Goal: Transaction & Acquisition: Purchase product/service

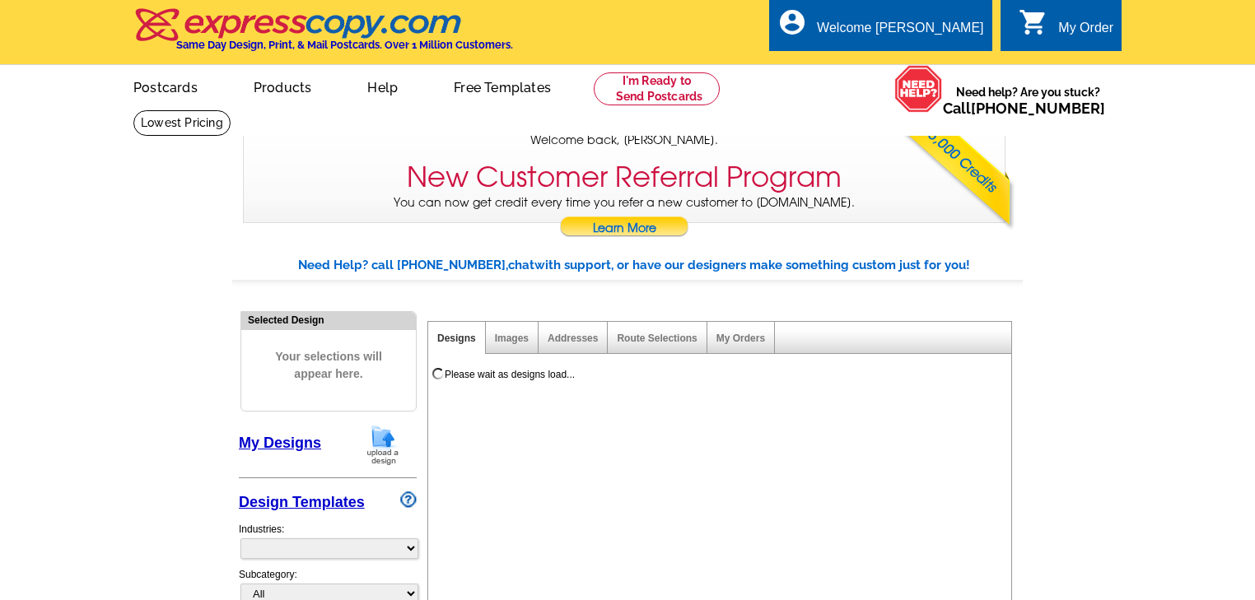
select select "785"
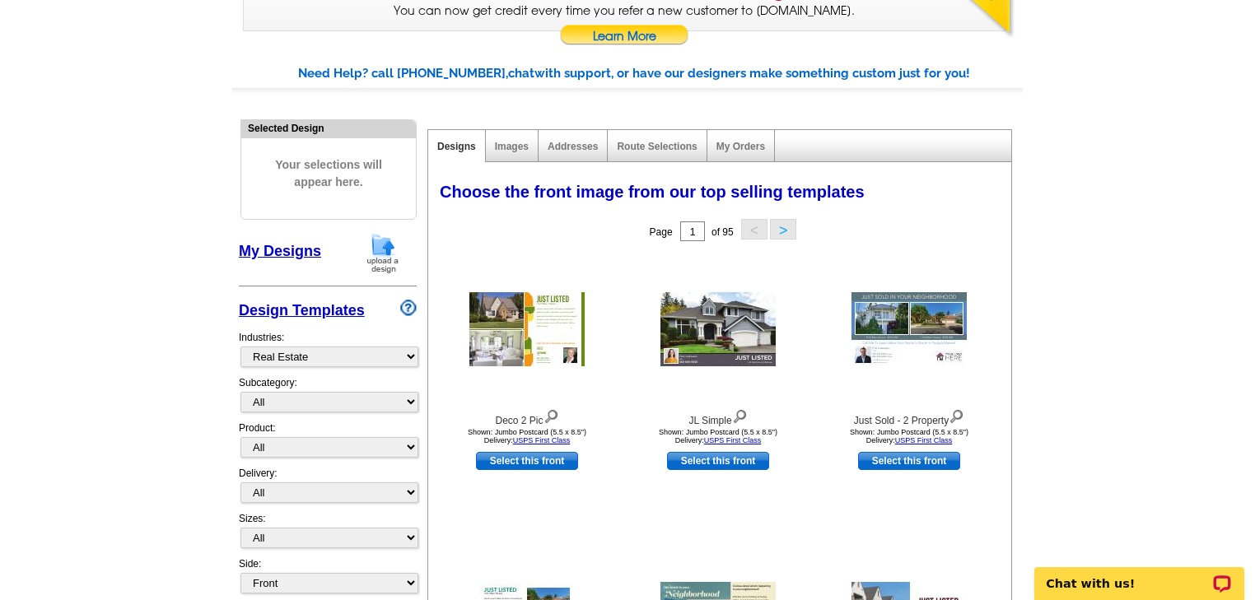
scroll to position [198, 0]
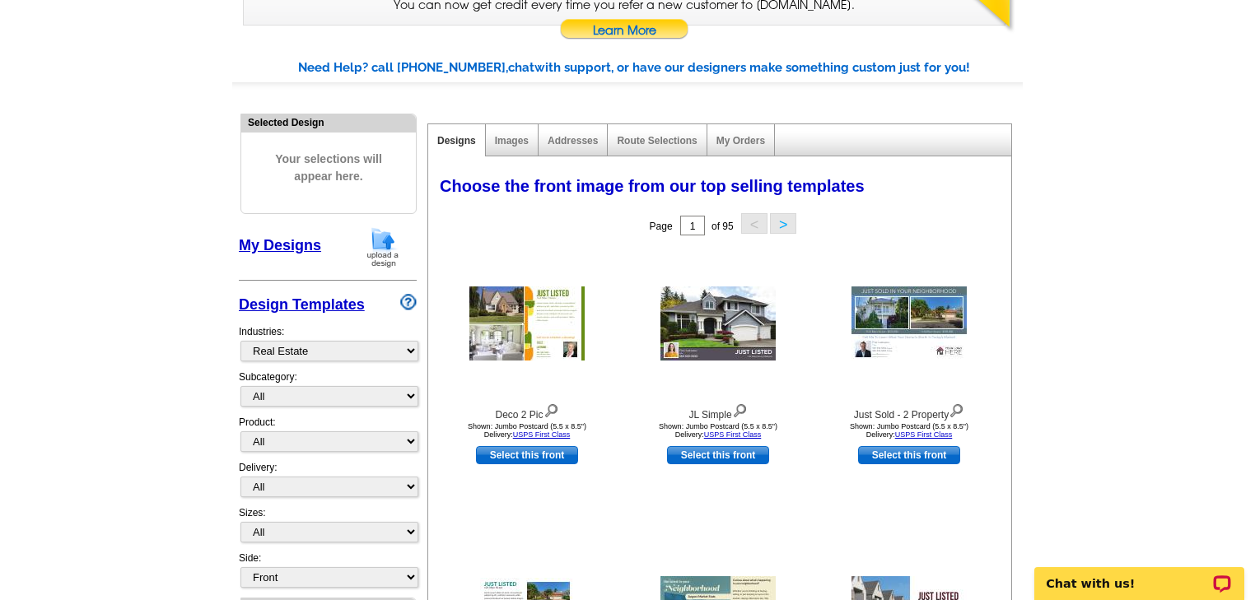
drag, startPoint x: 501, startPoint y: 298, endPoint x: 131, endPoint y: 300, distance: 369.6
click at [649, 138] on link "Route Selections" at bounding box center [657, 141] width 80 height 12
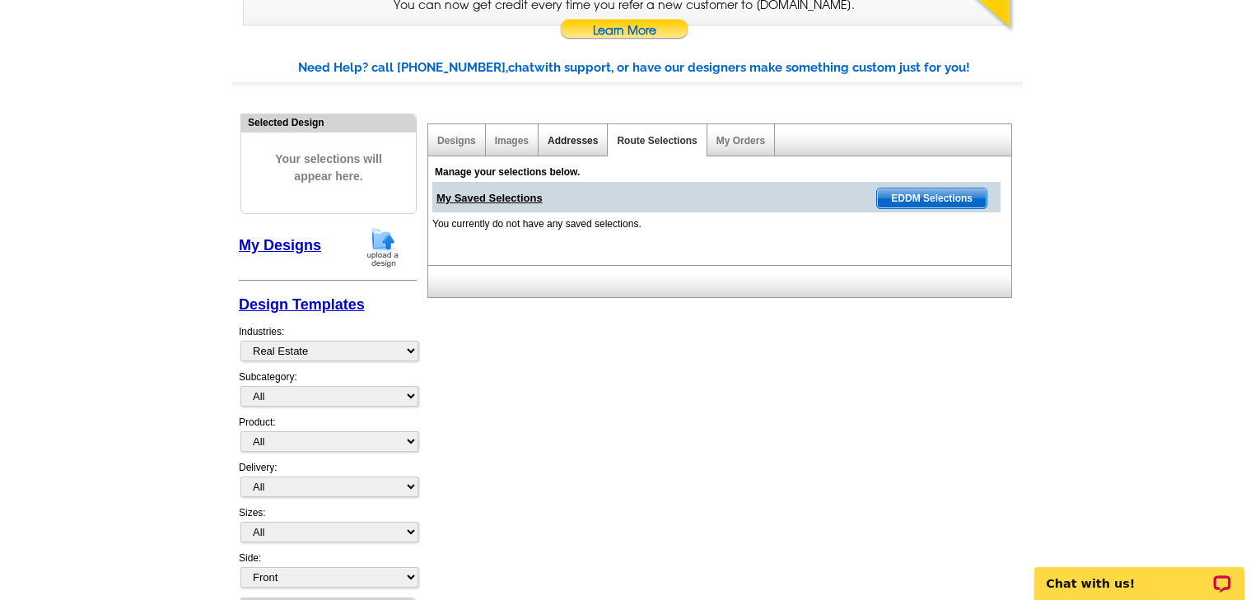
click at [556, 143] on link "Addresses" at bounding box center [572, 141] width 50 height 12
click at [495, 138] on link "Images" at bounding box center [512, 141] width 34 height 12
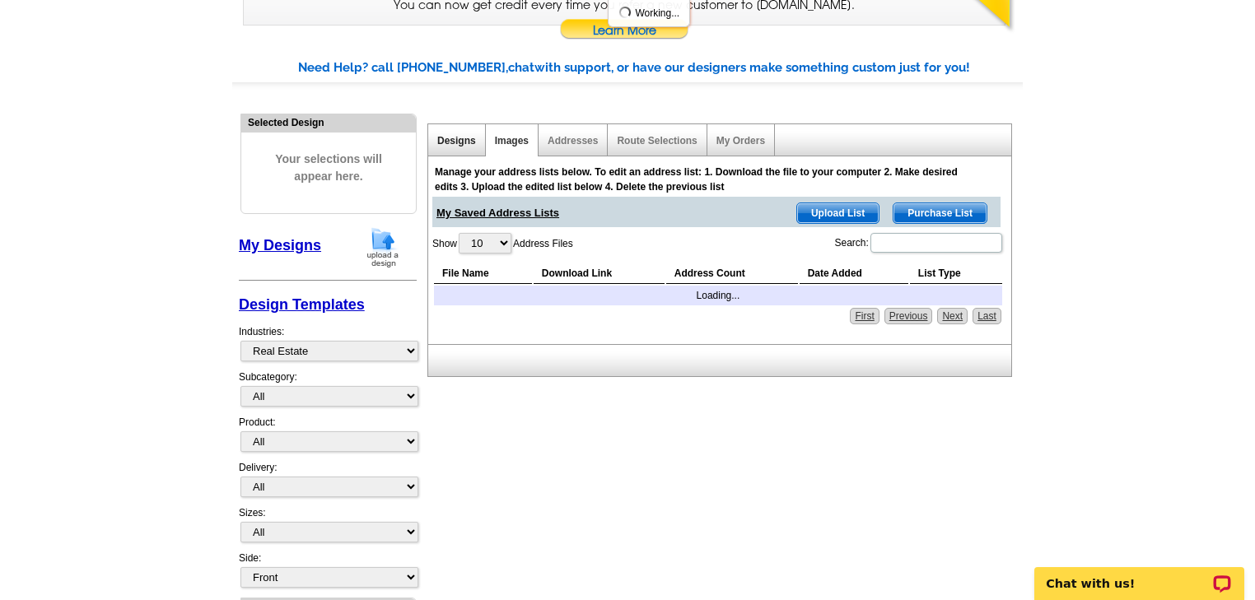
click at [458, 142] on link "Designs" at bounding box center [456, 141] width 39 height 12
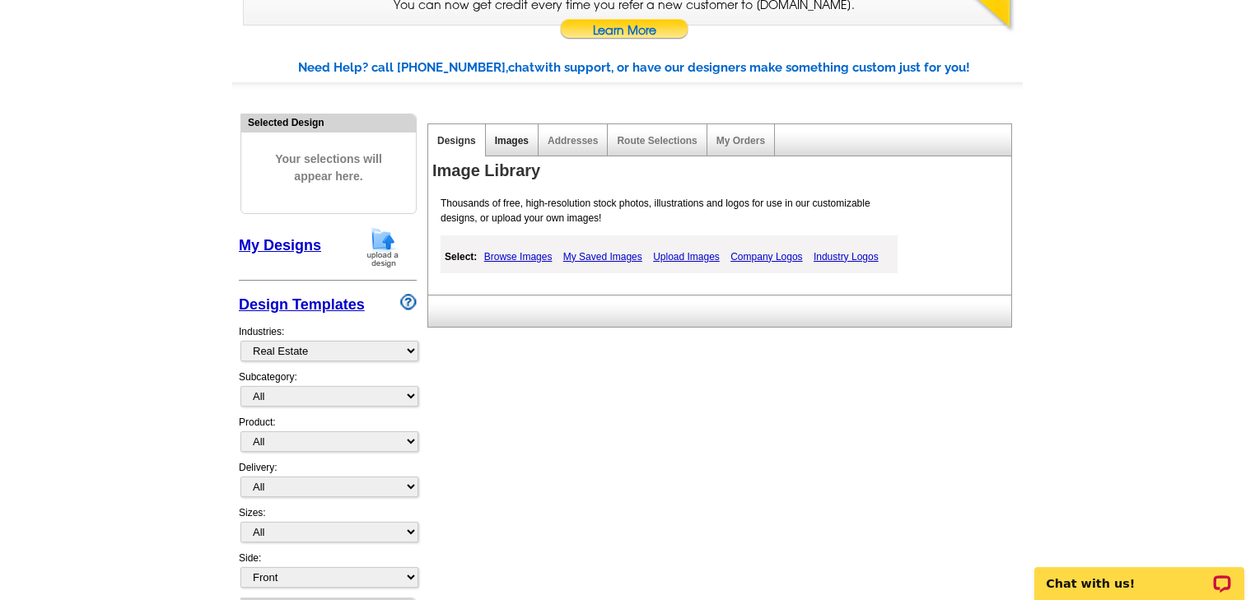
click at [509, 137] on link "Images" at bounding box center [512, 141] width 34 height 12
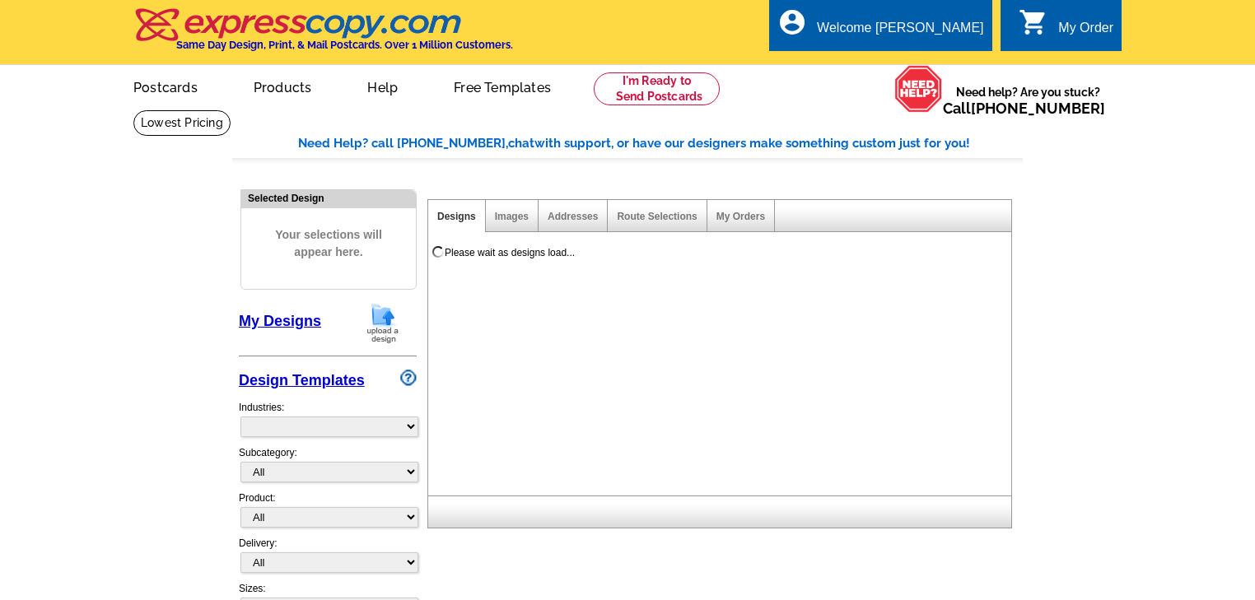
select select "785"
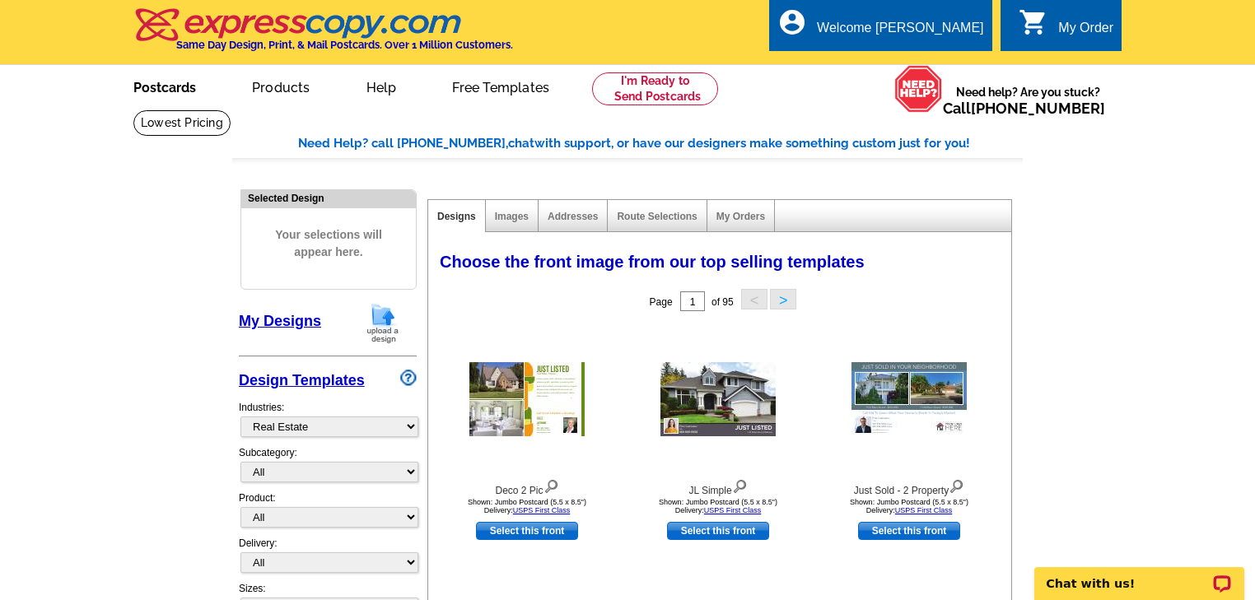
click at [147, 83] on link "Postcards" at bounding box center [164, 86] width 115 height 39
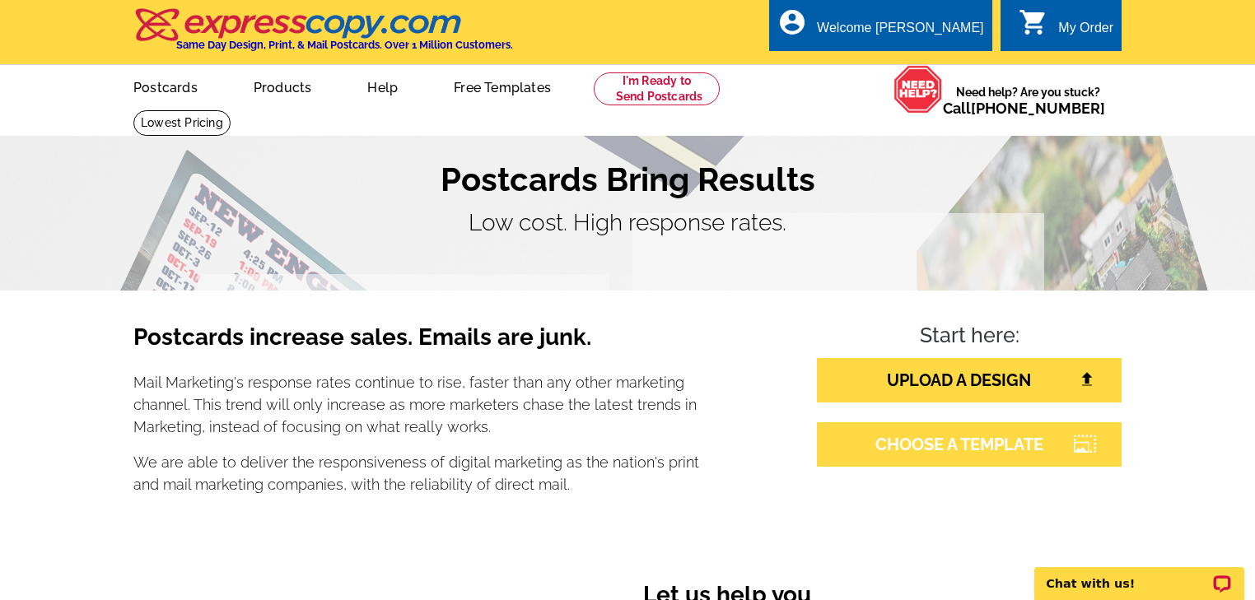
click at [958, 443] on link "CHOOSE A TEMPLATE" at bounding box center [969, 444] width 305 height 44
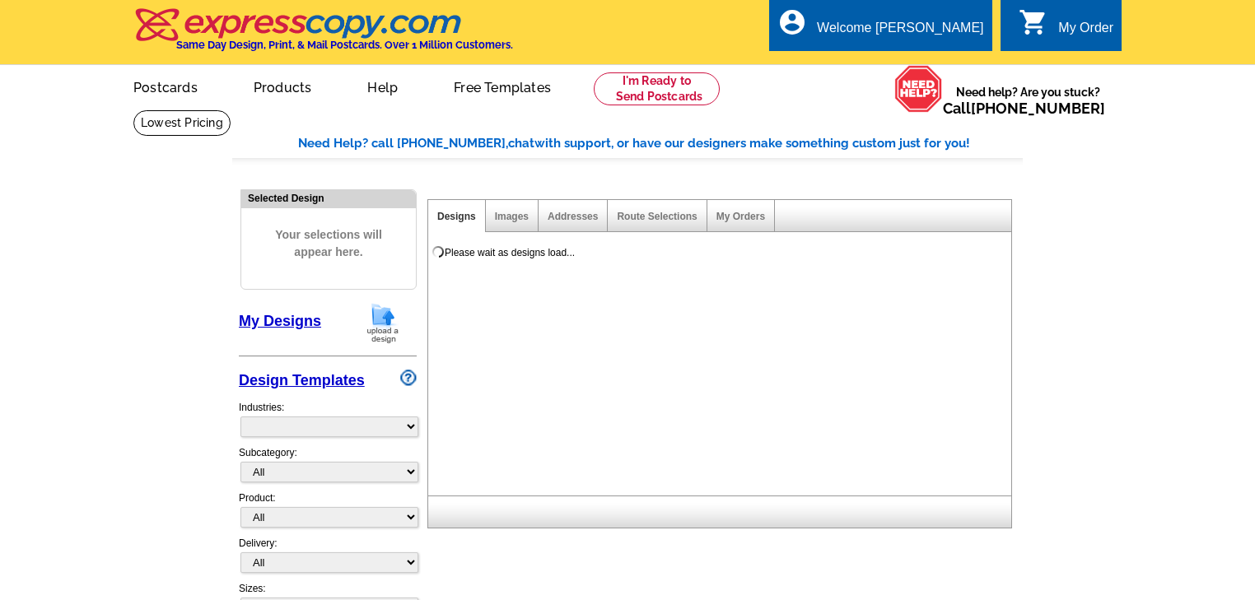
select select "785"
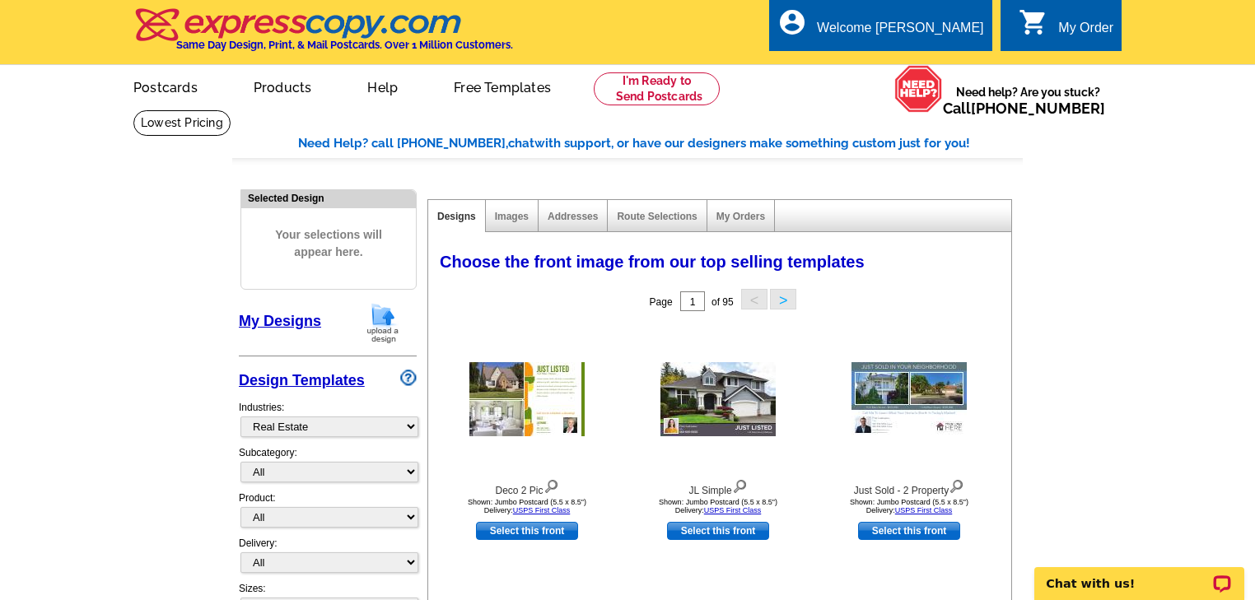
scroll to position [66, 0]
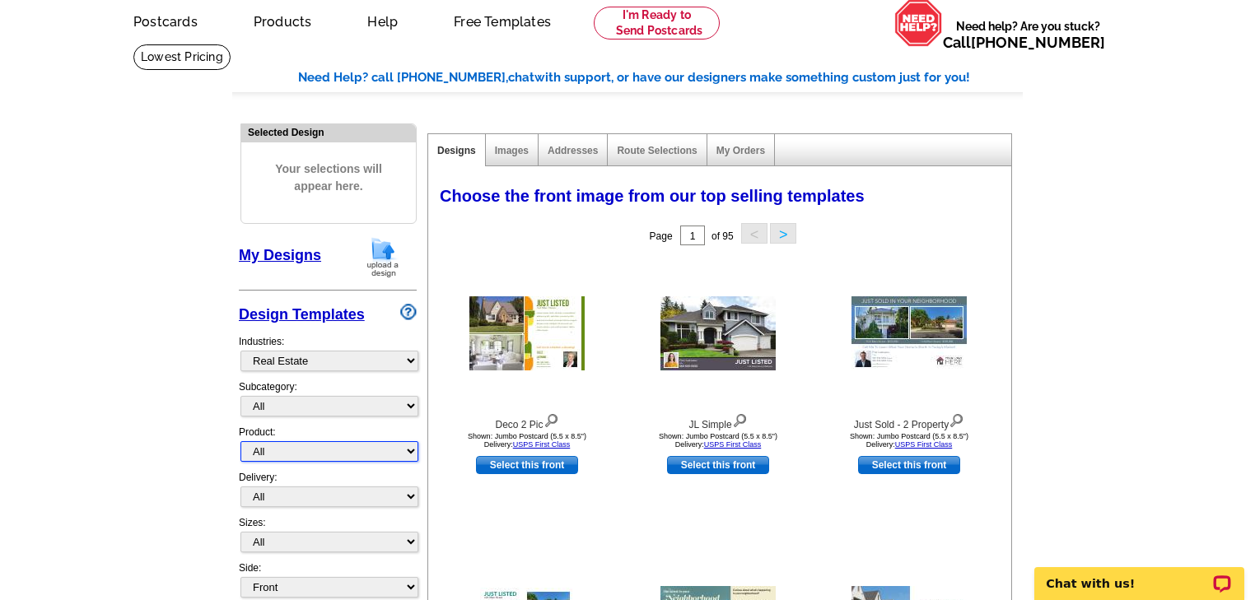
click at [406, 449] on select "All Postcards Letters and flyers Business Cards Door Hangers Greeting Cards" at bounding box center [329, 451] width 178 height 21
select select "1"
click at [240, 441] on select "All Postcards Letters and flyers Business Cards Door Hangers Greeting Cards" at bounding box center [329, 451] width 178 height 21
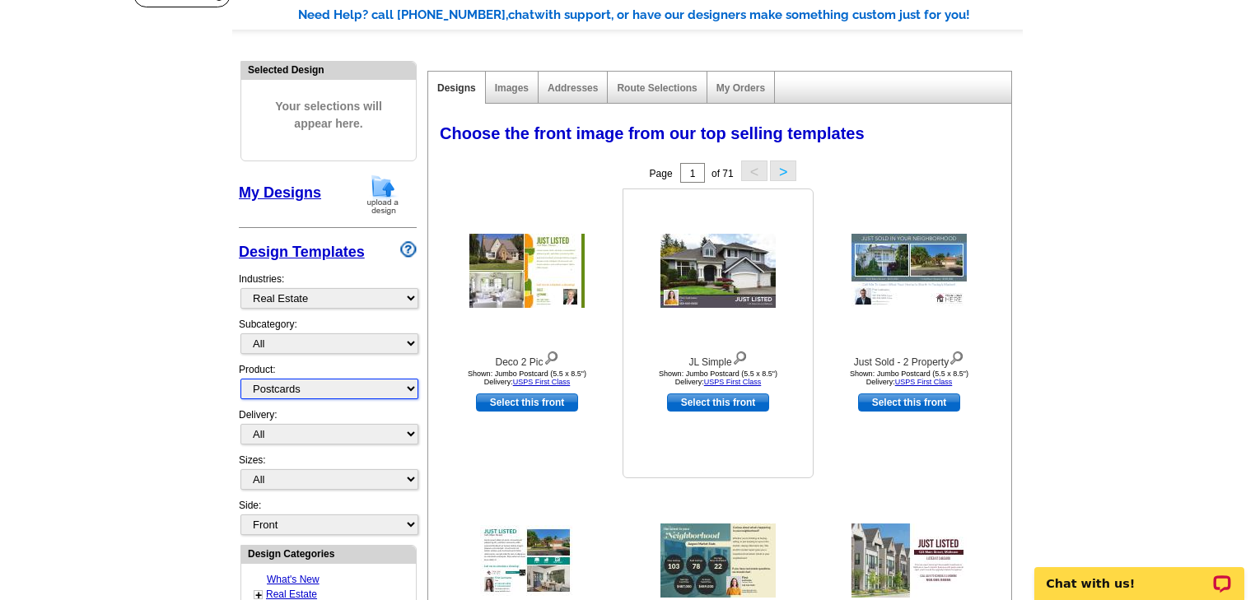
scroll to position [132, 0]
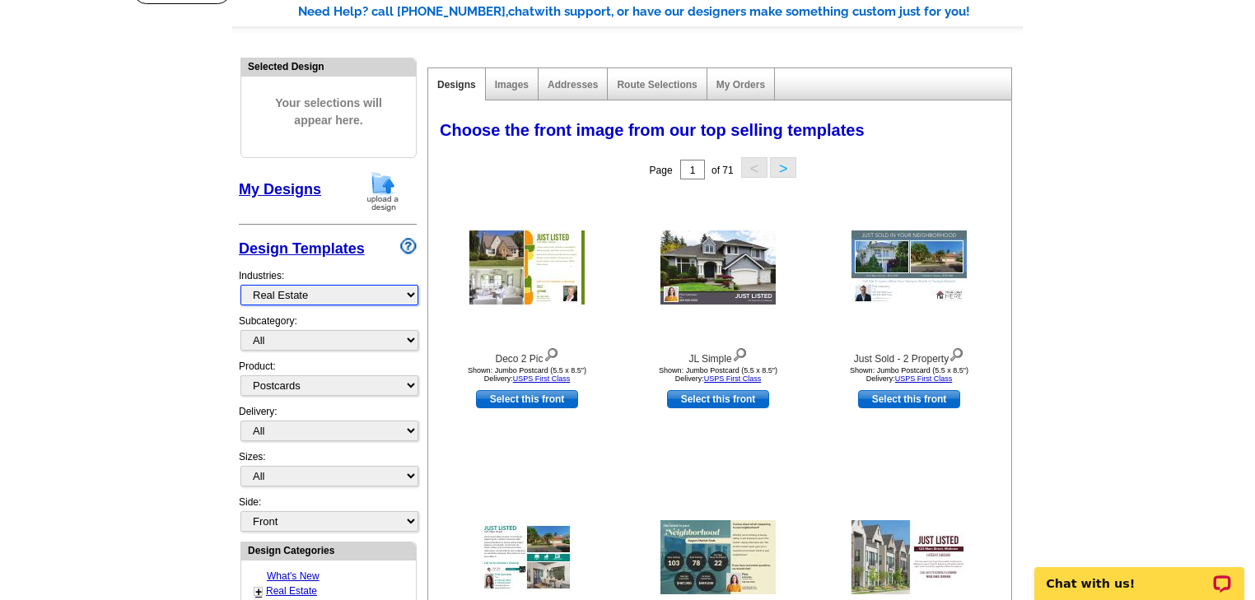
click at [411, 296] on select "What's New Real Estate Mortgage Insurance HVAC Dental Solar EDDM - NEW! Calenda…" at bounding box center [329, 295] width 178 height 21
select select "769"
click at [240, 285] on select "What's New Real Estate Mortgage Insurance HVAC Dental Solar EDDM - NEW! Calenda…" at bounding box center [329, 295] width 178 height 21
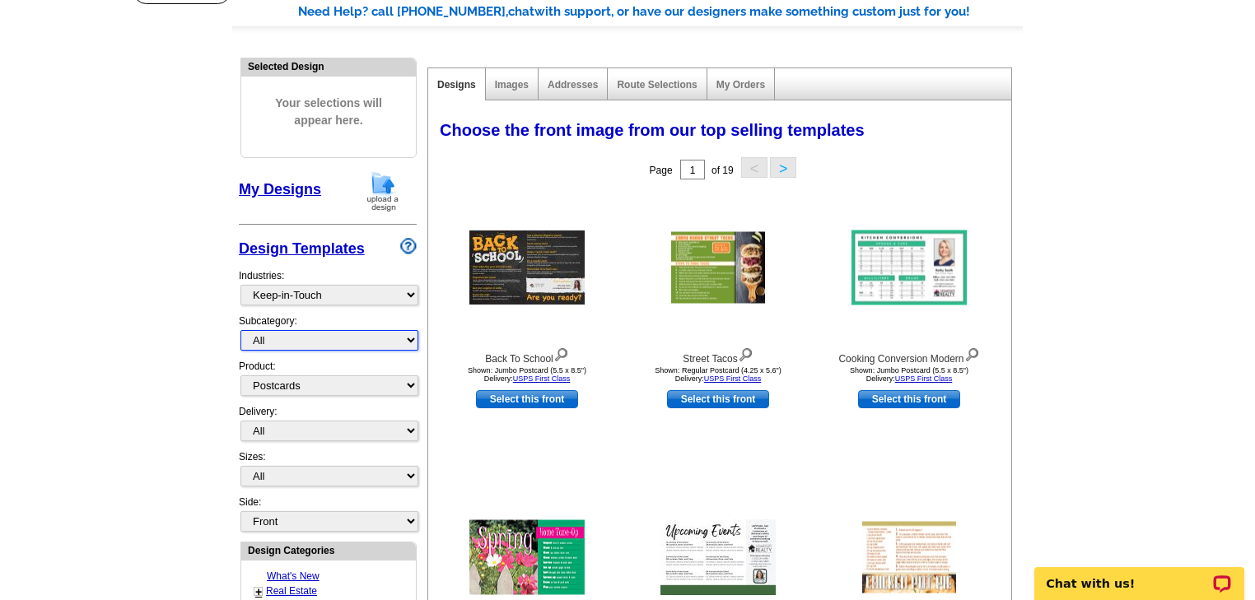
click at [389, 336] on select "All Calendars Helpful Tips Recipes" at bounding box center [329, 340] width 178 height 21
select select "770"
click at [240, 330] on select "All Calendars Helpful Tips Recipes" at bounding box center [329, 340] width 178 height 21
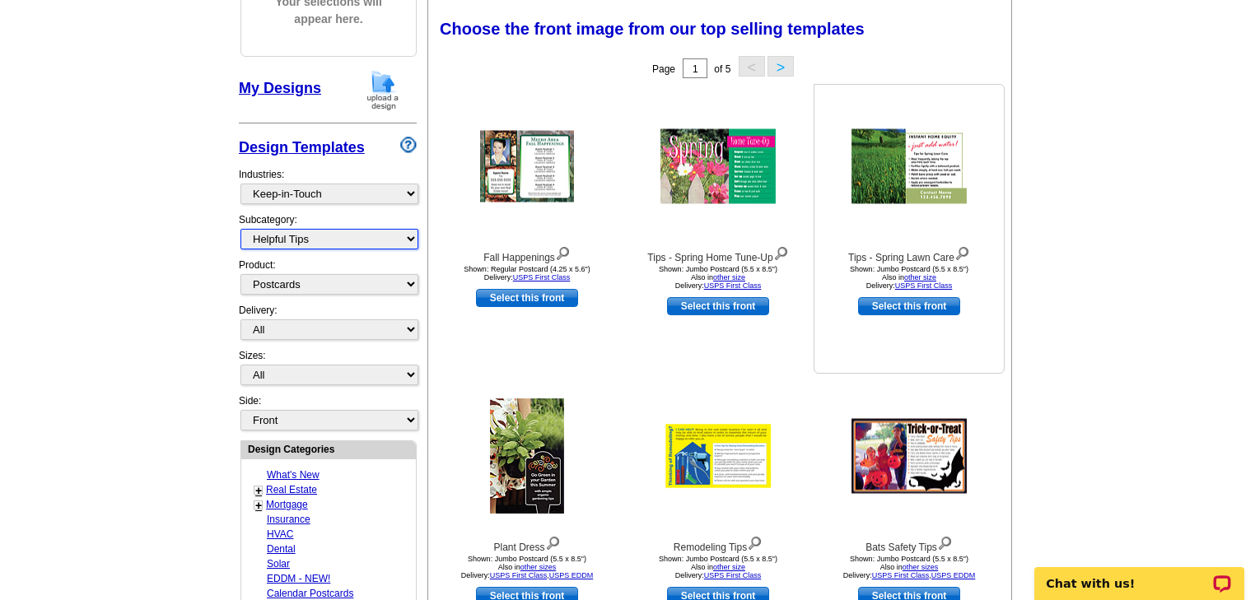
scroll to position [263, 0]
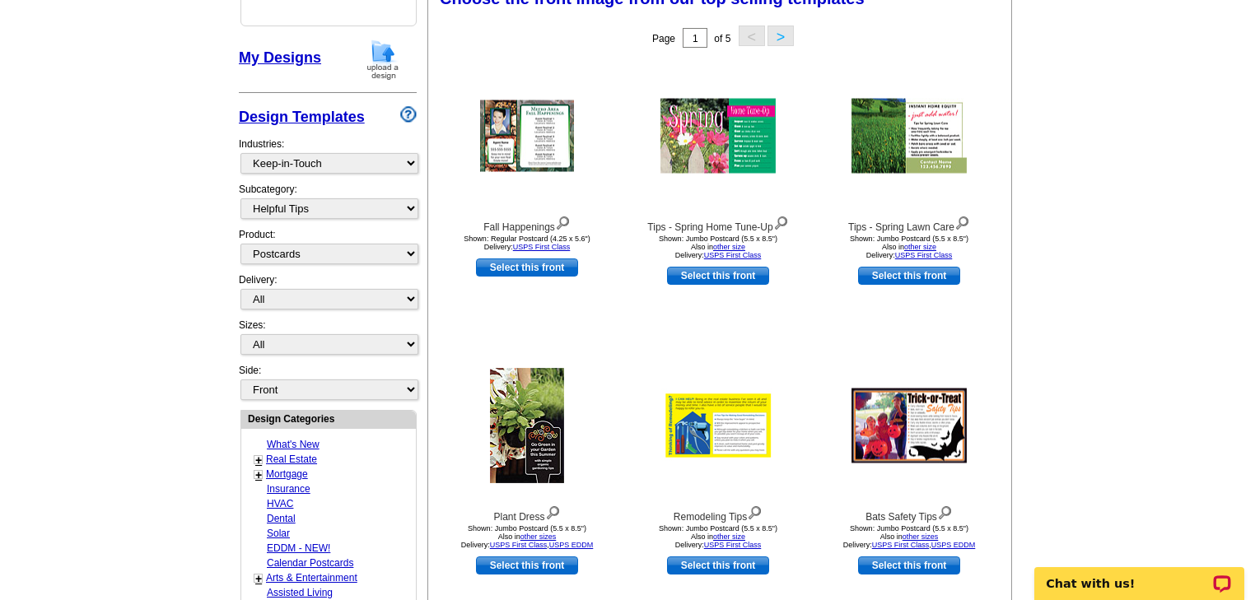
click at [778, 39] on button ">" at bounding box center [780, 36] width 26 height 21
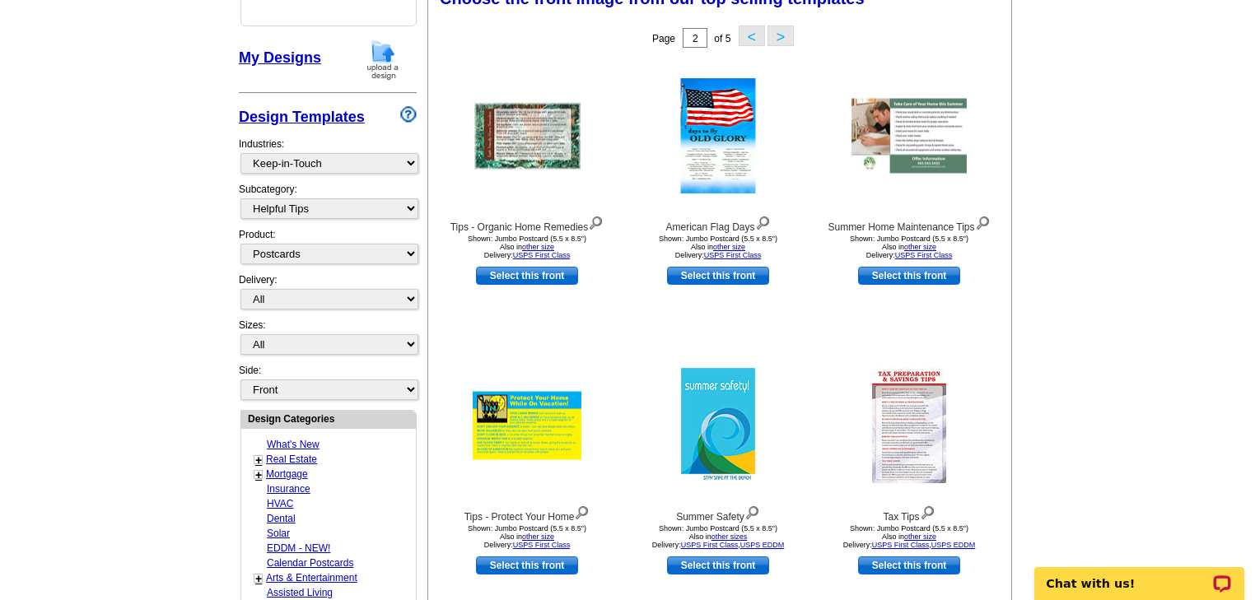
click at [778, 39] on button ">" at bounding box center [780, 36] width 26 height 21
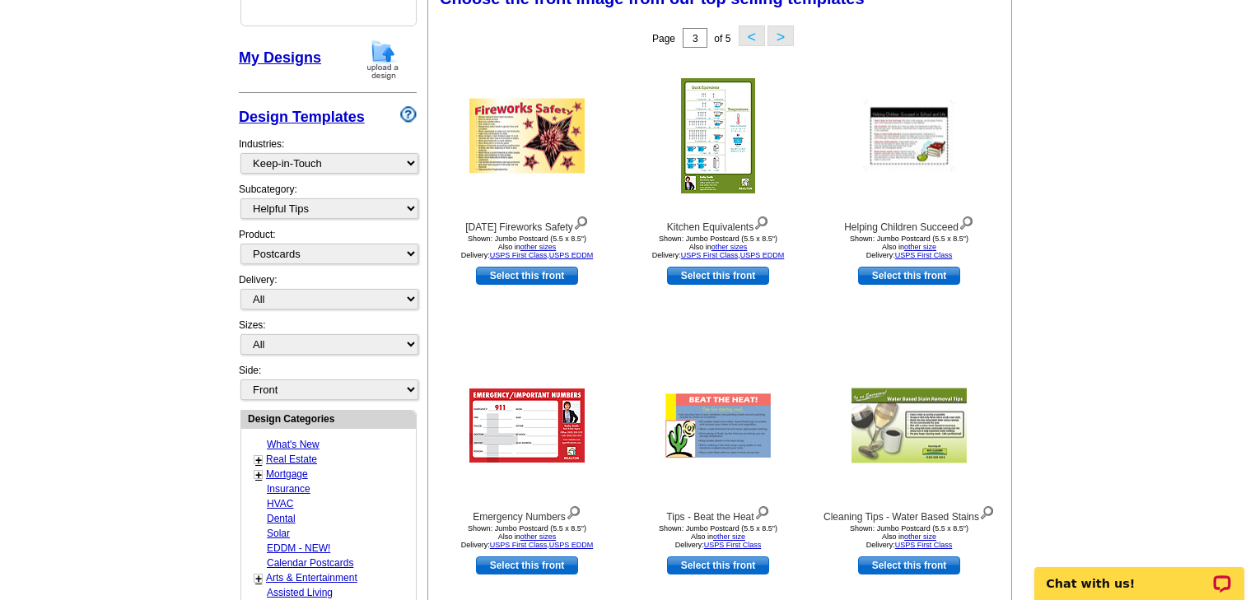
click at [778, 39] on button ">" at bounding box center [780, 36] width 26 height 21
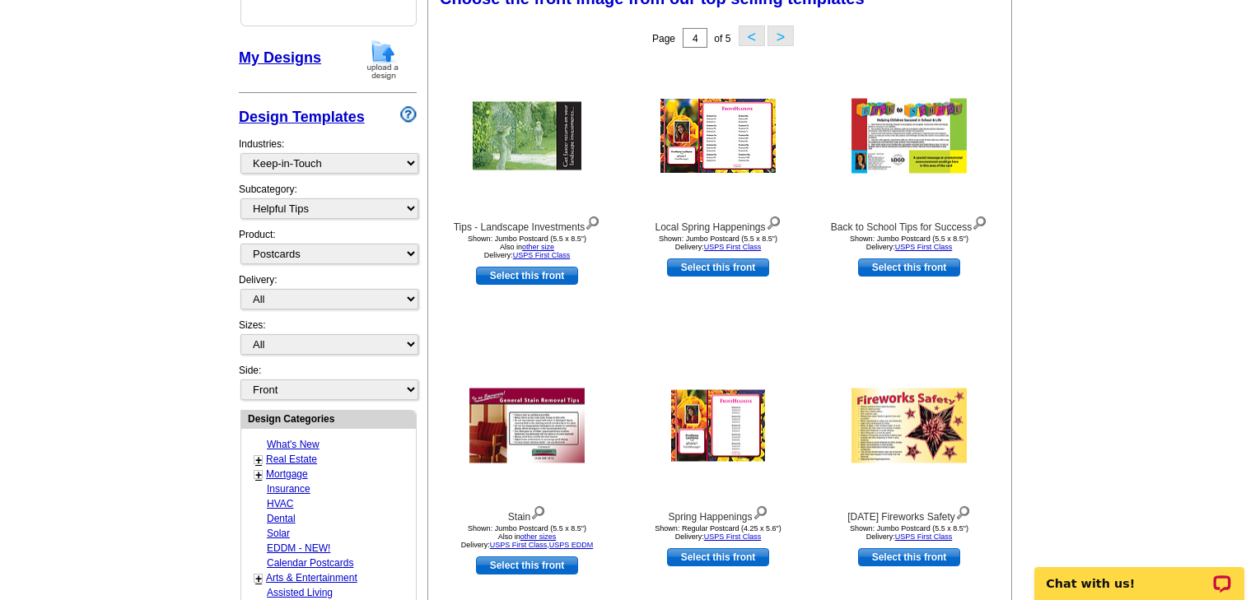
click at [778, 39] on button ">" at bounding box center [780, 36] width 26 height 21
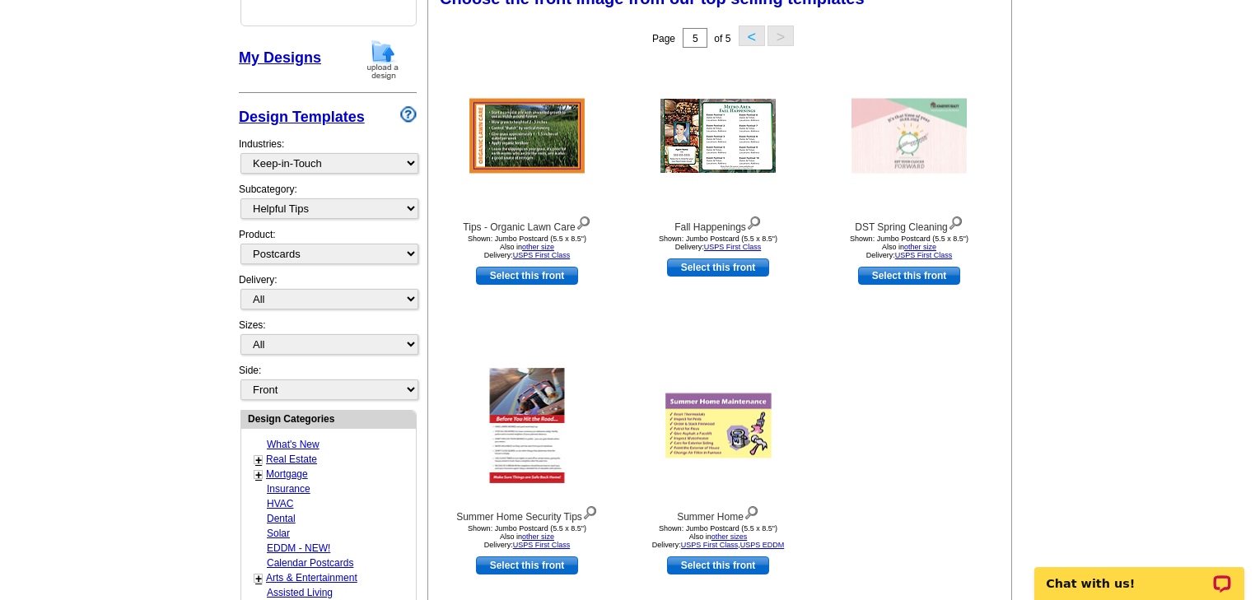
click at [746, 39] on button "<" at bounding box center [751, 36] width 26 height 21
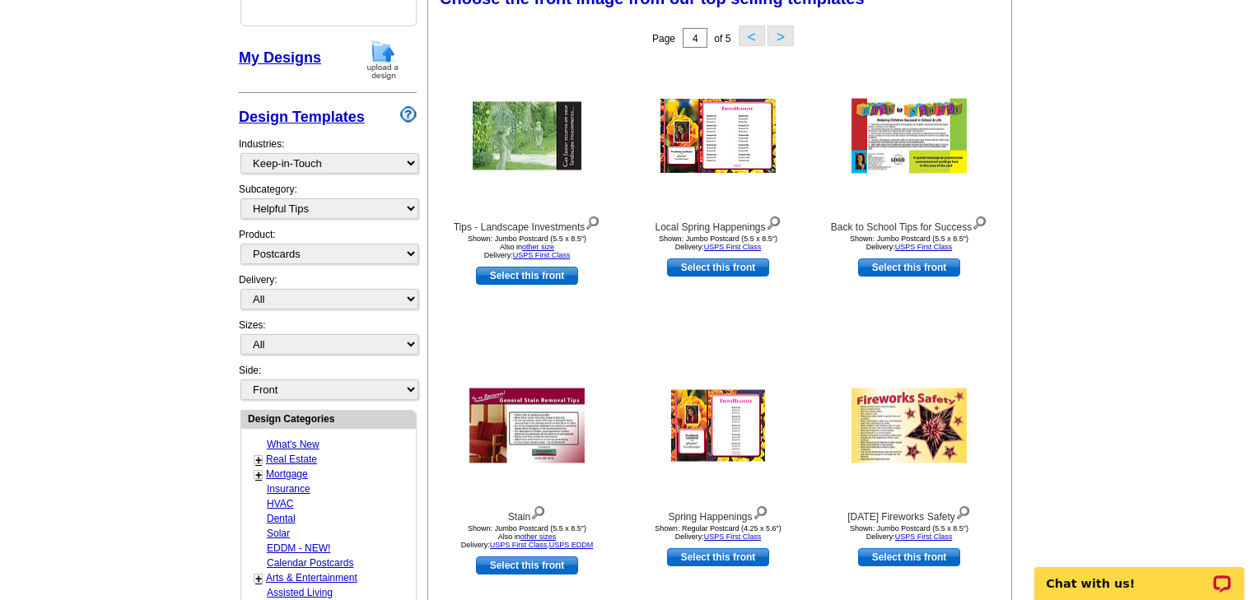
click at [751, 39] on button "<" at bounding box center [751, 36] width 26 height 21
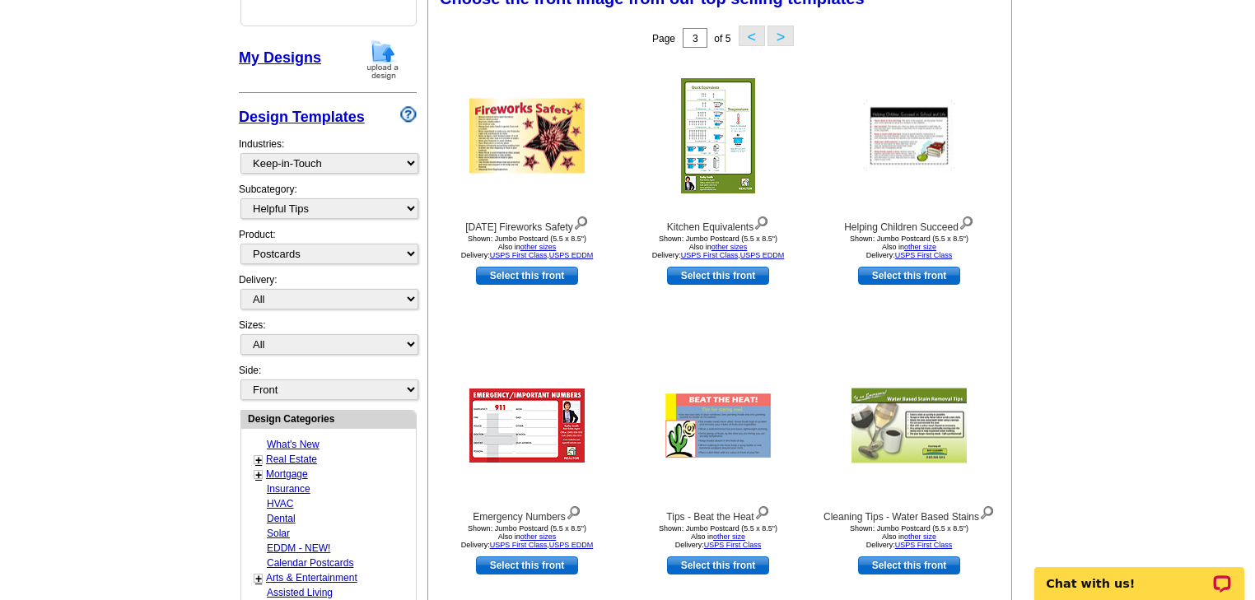
click at [751, 39] on button "<" at bounding box center [751, 36] width 26 height 21
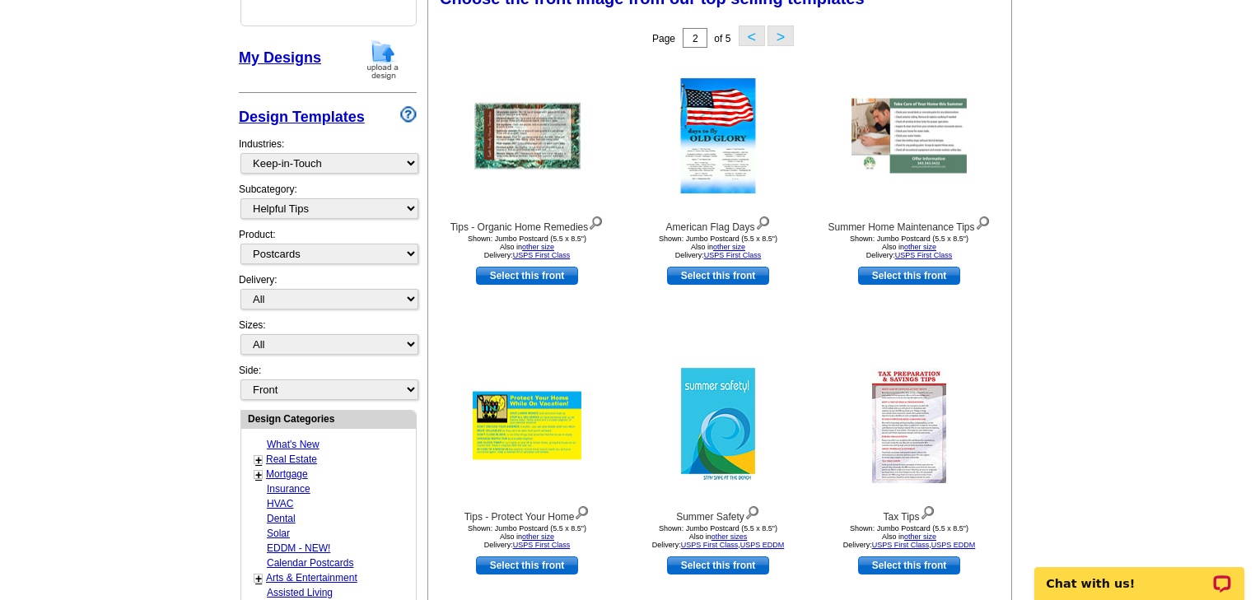
click at [752, 33] on button "<" at bounding box center [751, 36] width 26 height 21
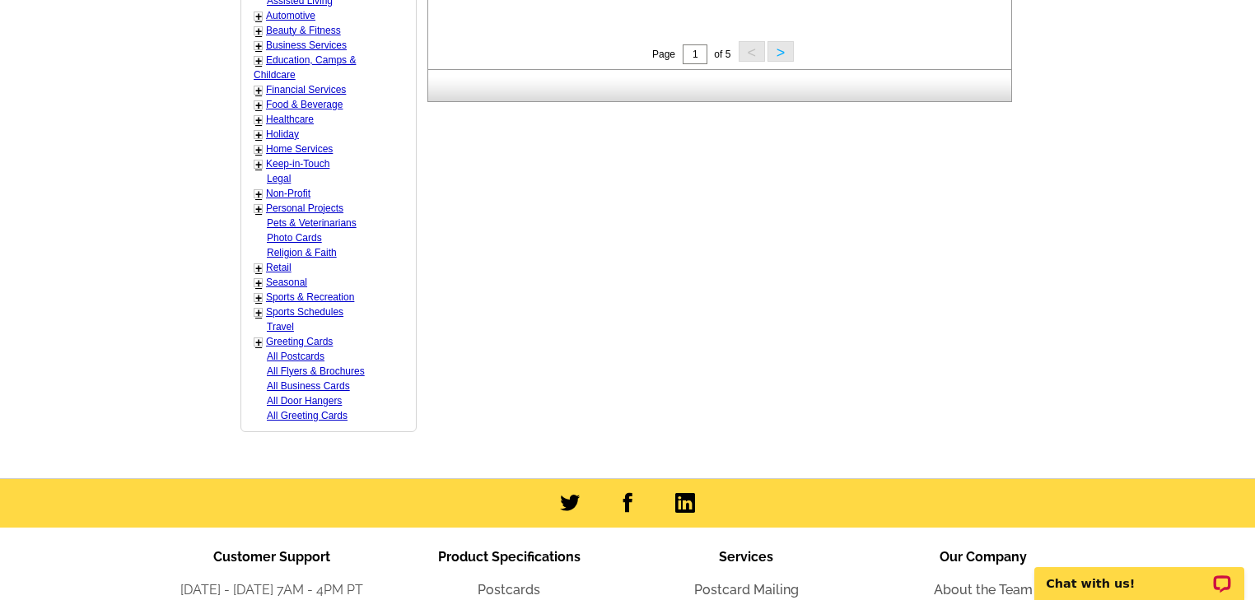
scroll to position [856, 0]
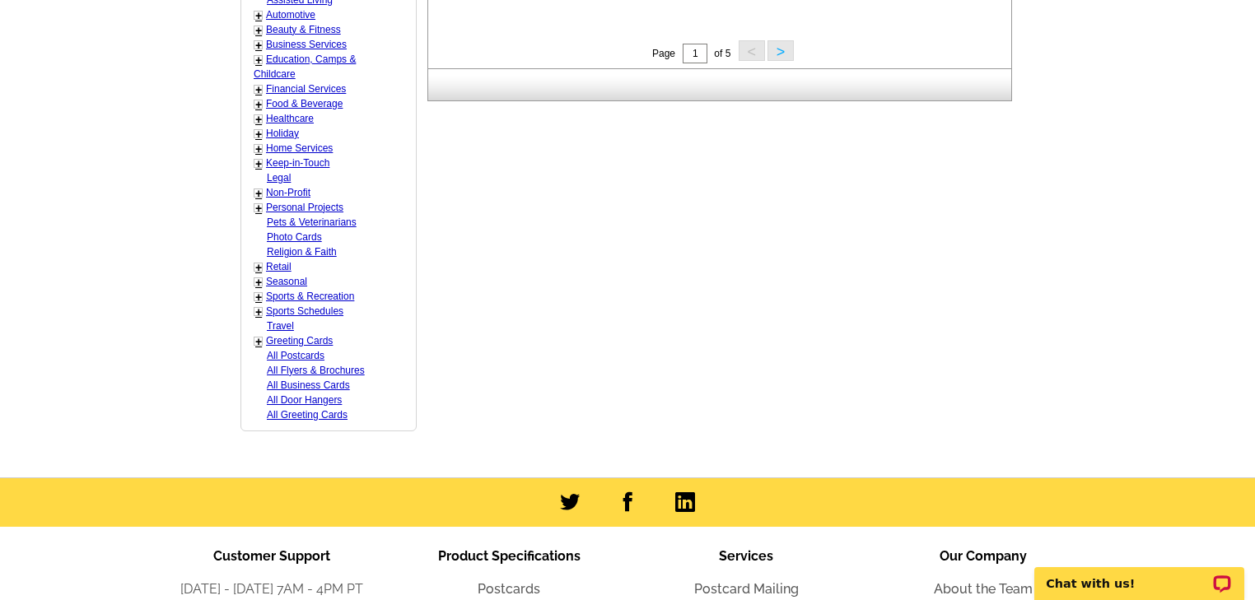
click at [300, 159] on link "Keep-in-Touch" at bounding box center [297, 163] width 63 height 12
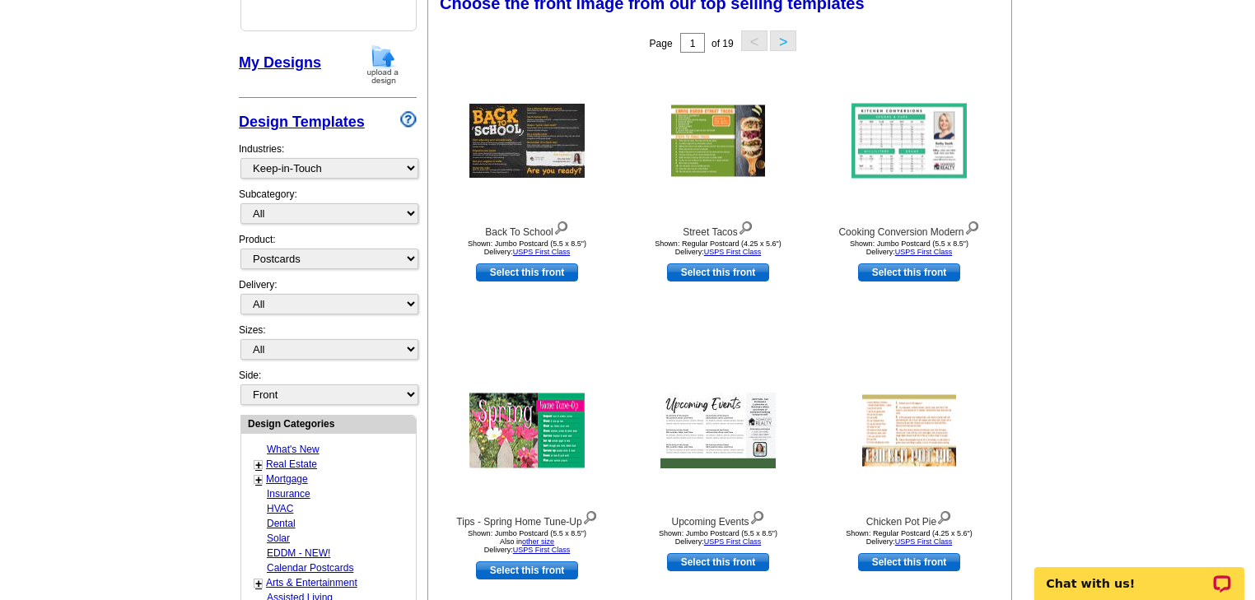
scroll to position [243, 0]
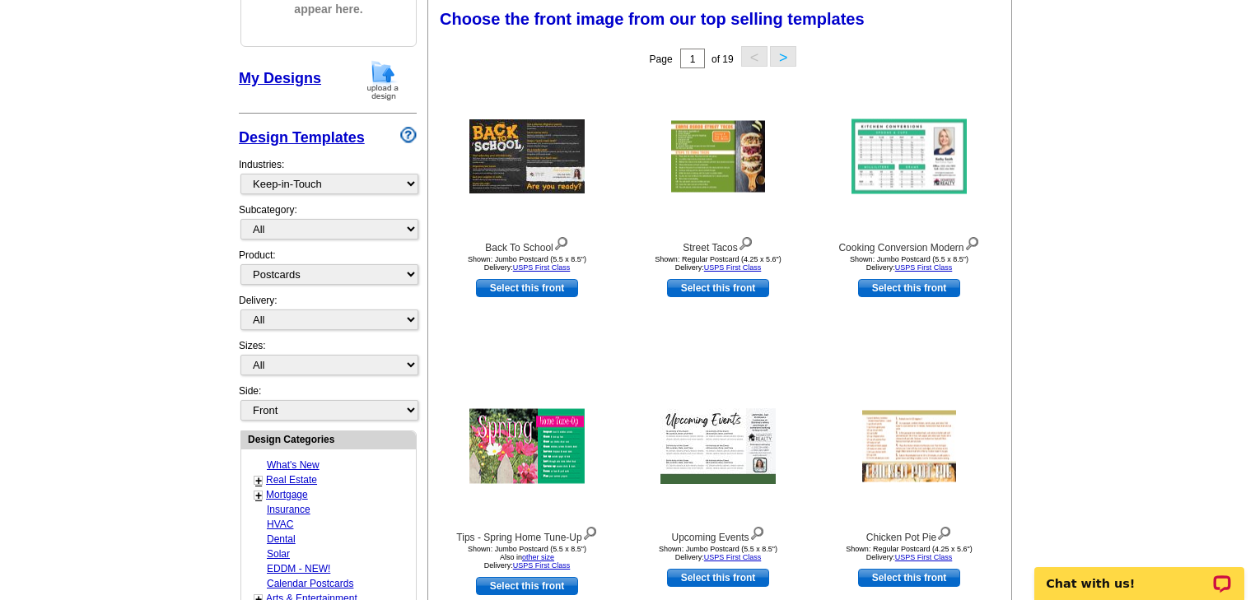
click at [785, 58] on button ">" at bounding box center [783, 56] width 26 height 21
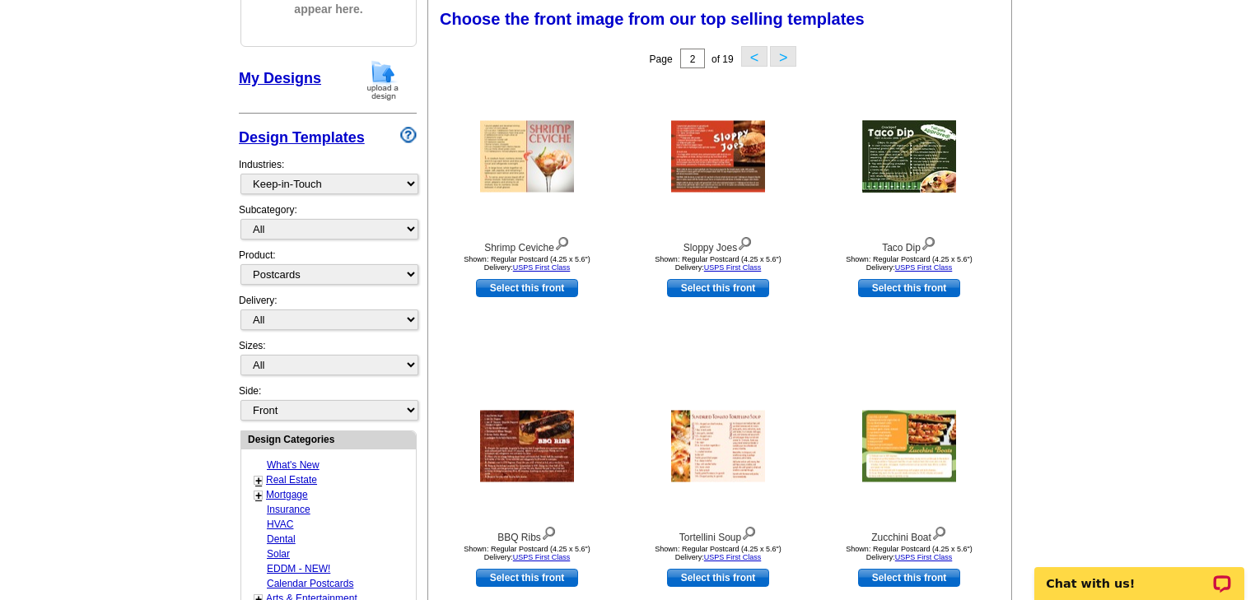
click at [785, 58] on button ">" at bounding box center [783, 56] width 26 height 21
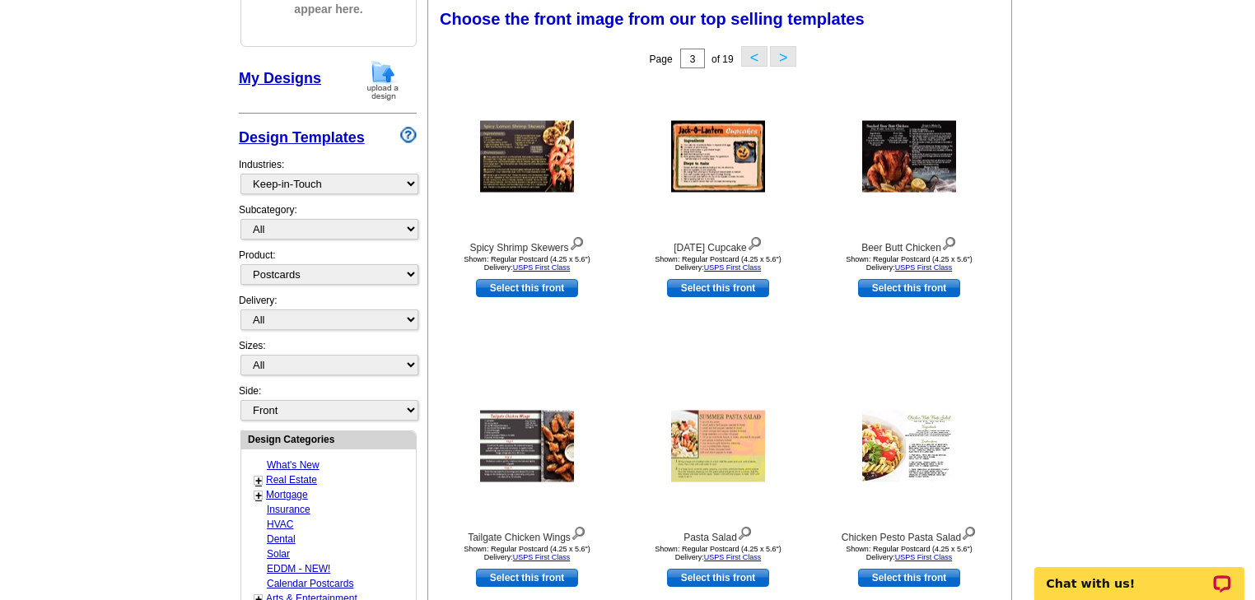
click at [785, 58] on button ">" at bounding box center [783, 56] width 26 height 21
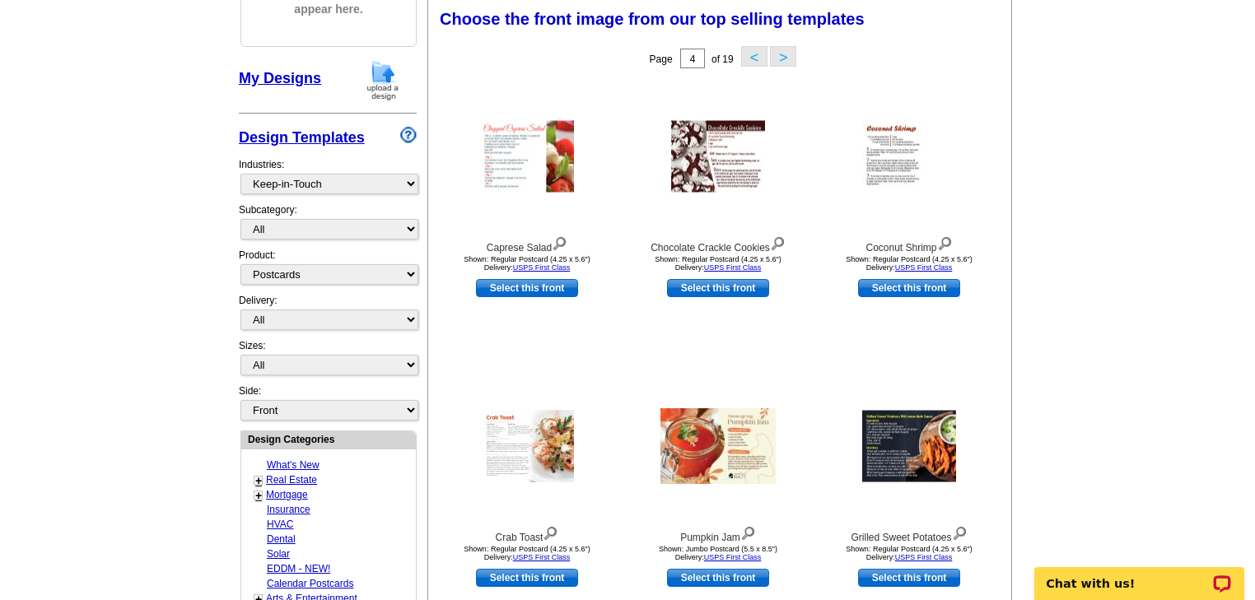
click at [780, 59] on button ">" at bounding box center [783, 56] width 26 height 21
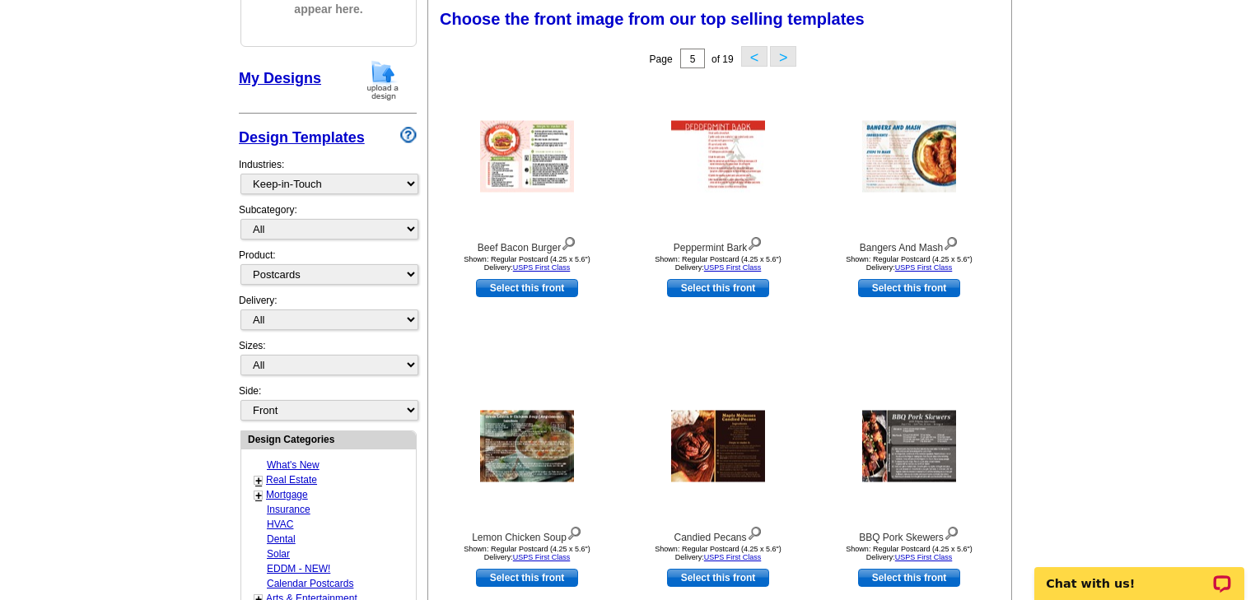
click at [783, 58] on button ">" at bounding box center [783, 56] width 26 height 21
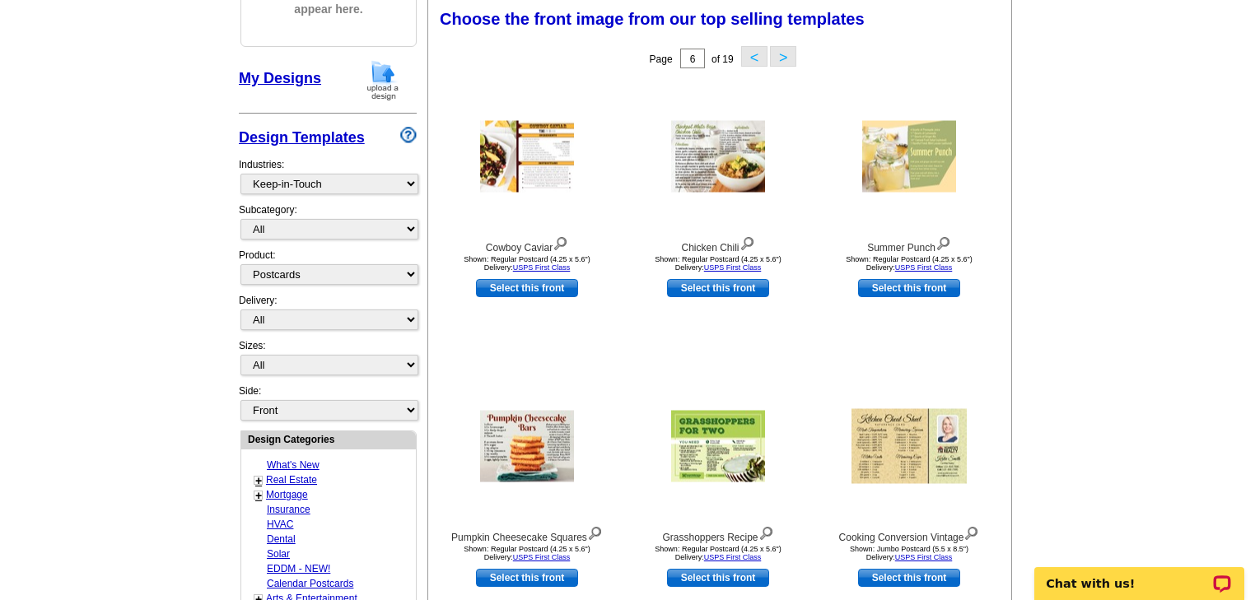
click at [783, 58] on button ">" at bounding box center [783, 56] width 26 height 21
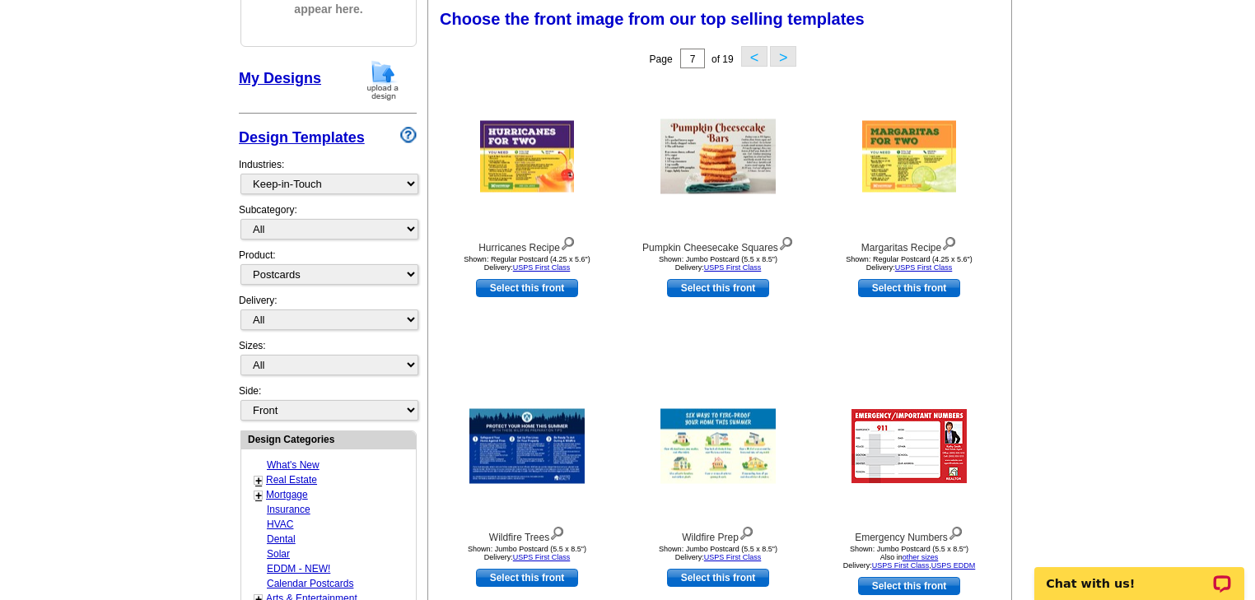
click at [783, 58] on button ">" at bounding box center [783, 56] width 26 height 21
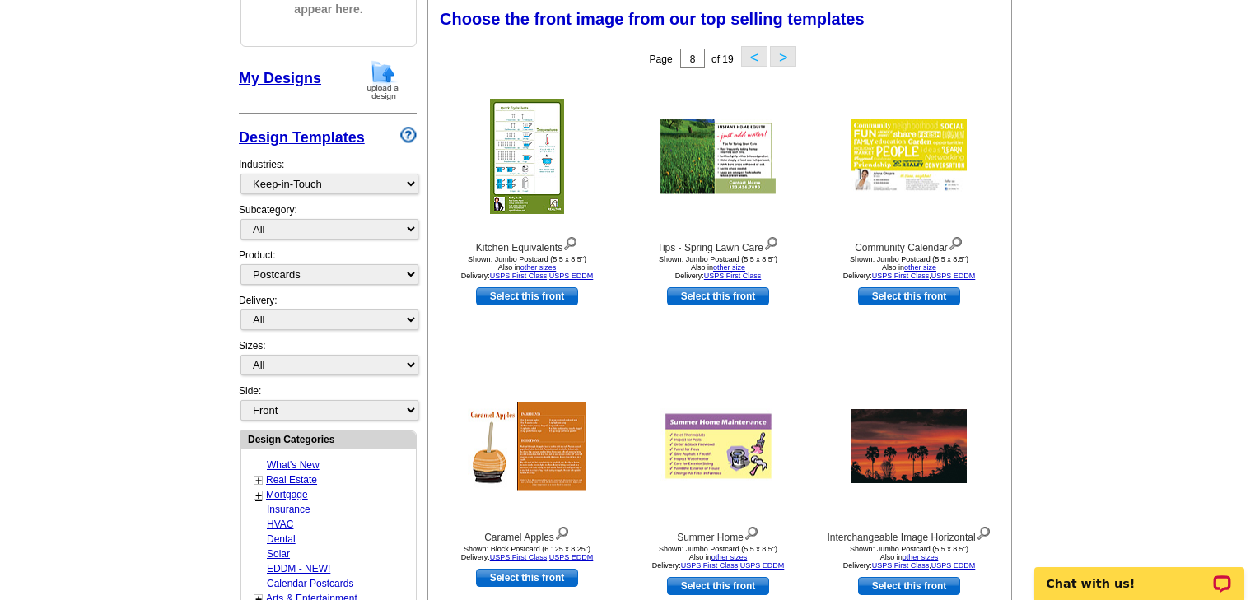
click at [783, 58] on button ">" at bounding box center [783, 56] width 26 height 21
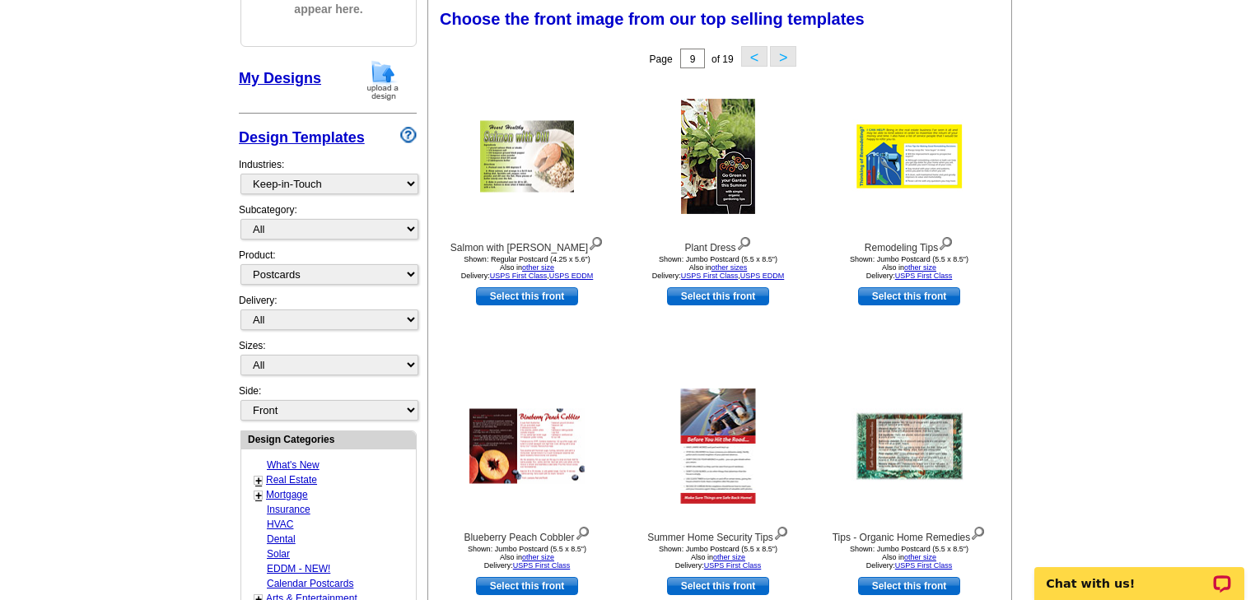
click at [754, 59] on button "<" at bounding box center [754, 56] width 26 height 21
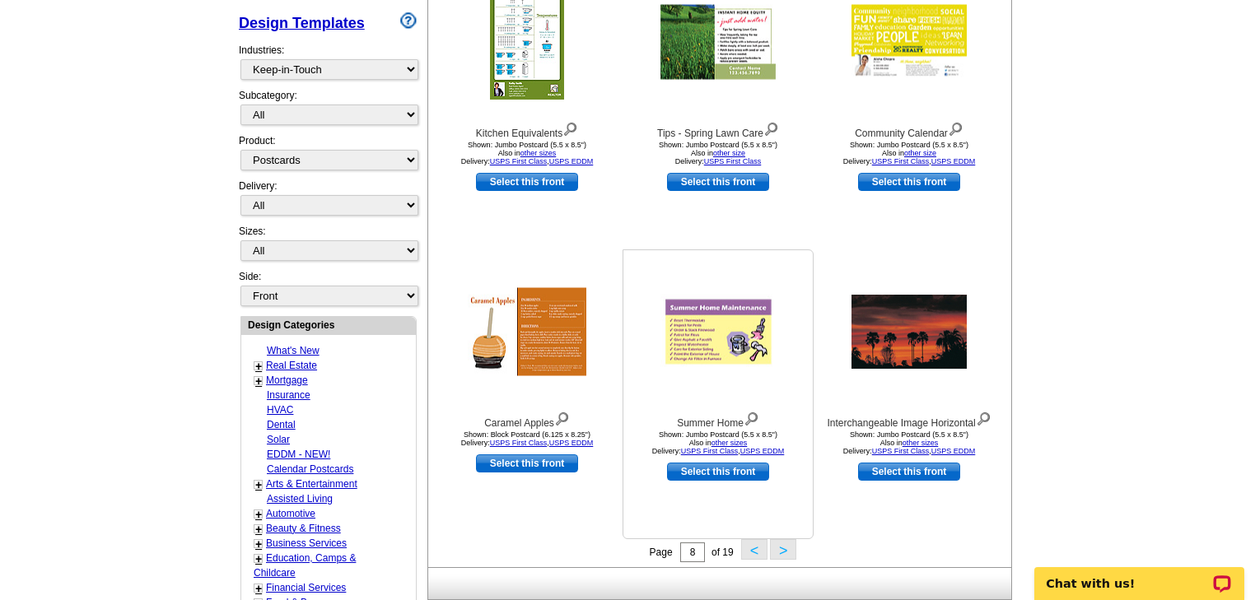
scroll to position [375, 0]
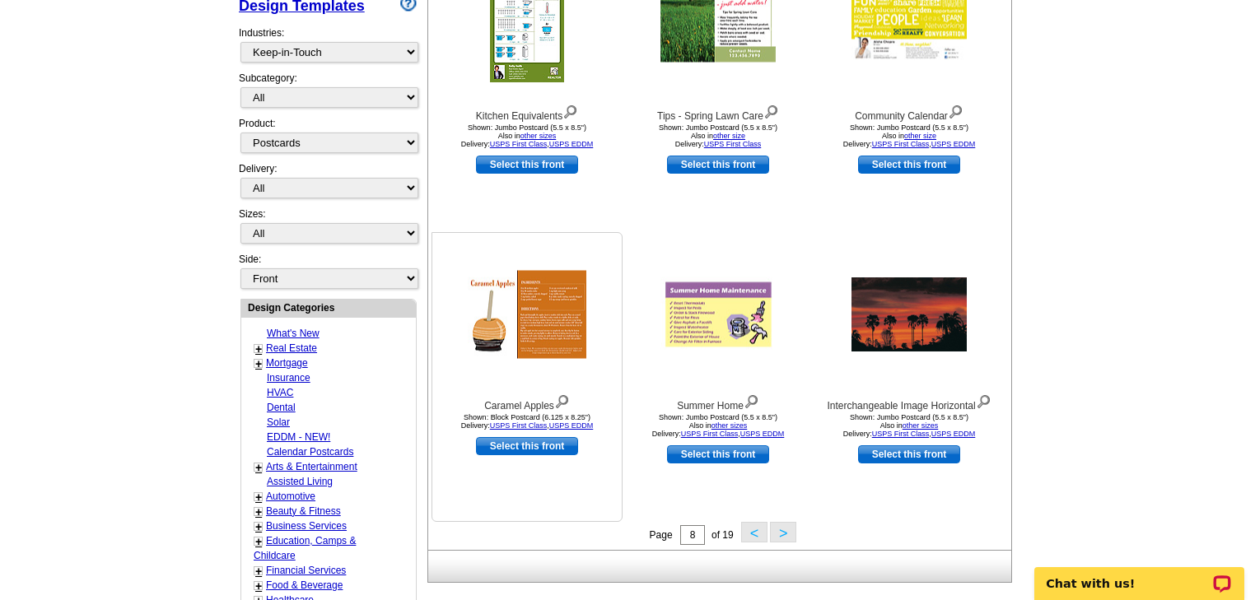
click at [540, 302] on img at bounding box center [527, 315] width 119 height 88
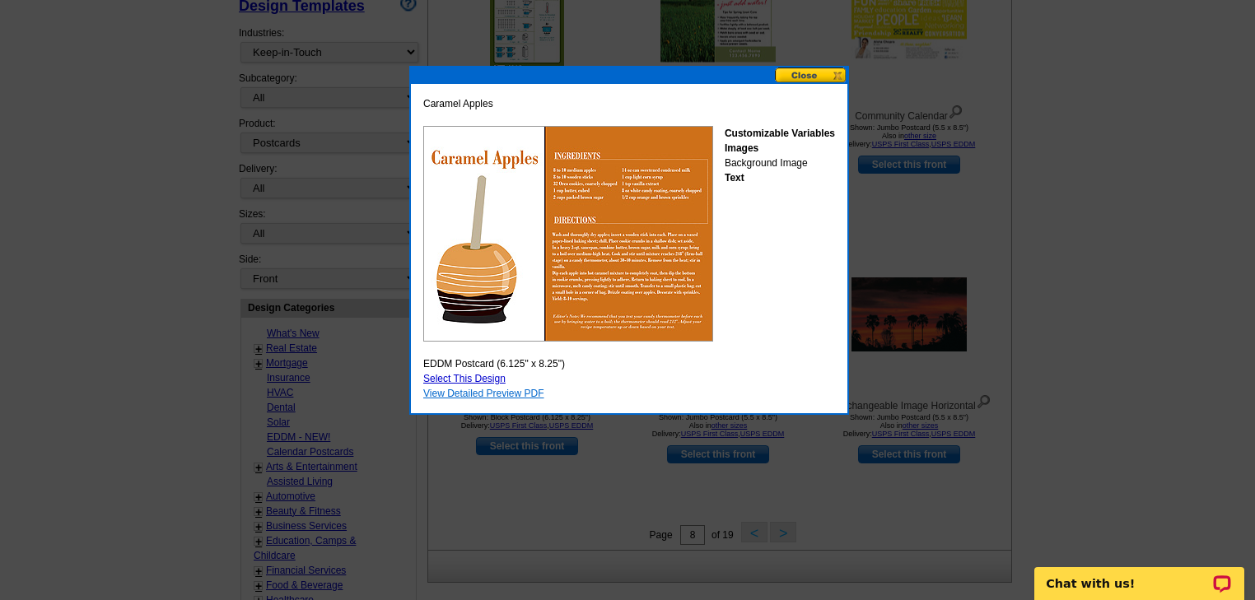
click at [483, 394] on link "View Detailed Preview PDF" at bounding box center [483, 394] width 121 height 12
click at [790, 69] on button at bounding box center [811, 76] width 72 height 16
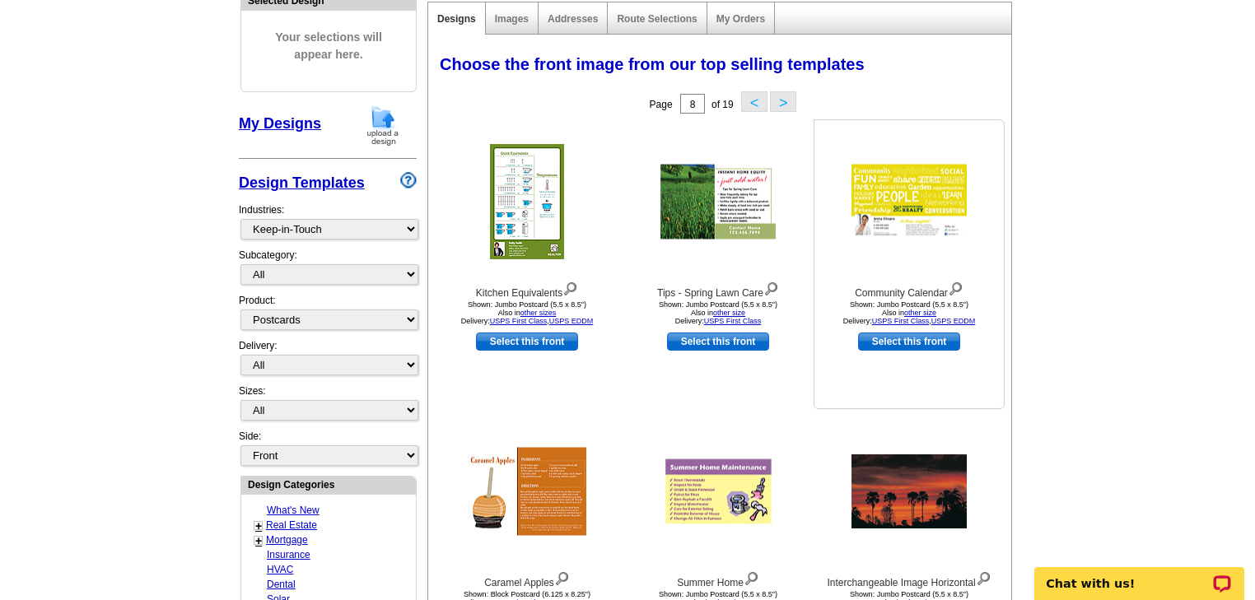
scroll to position [198, 0]
click at [784, 99] on button ">" at bounding box center [783, 101] width 26 height 21
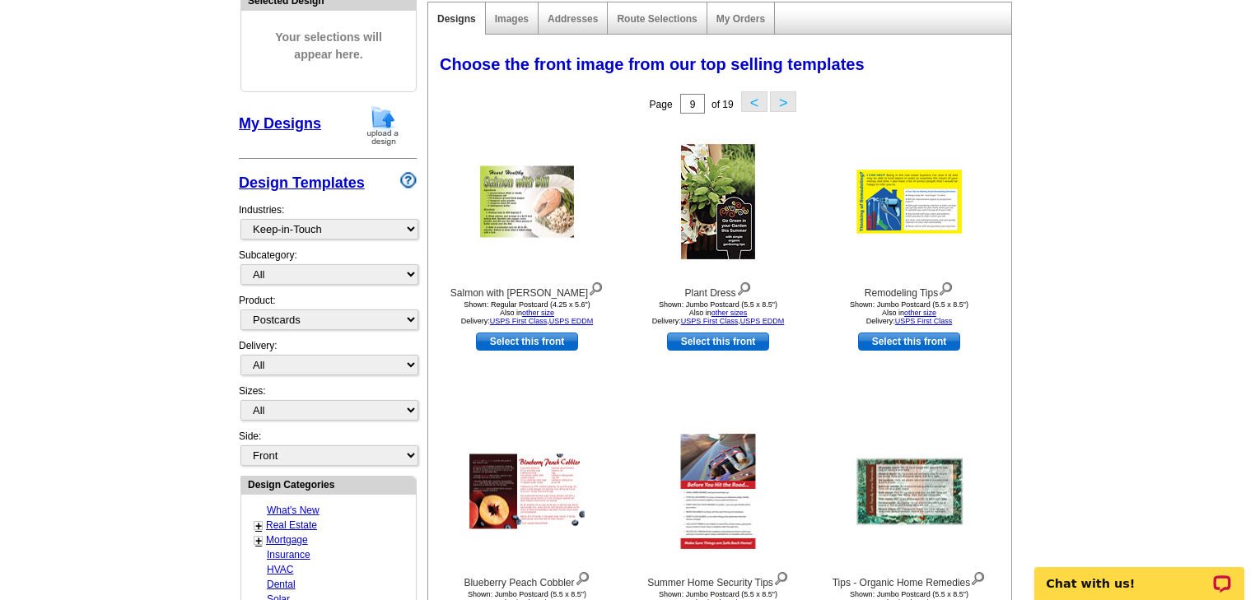
click at [784, 102] on button ">" at bounding box center [783, 101] width 26 height 21
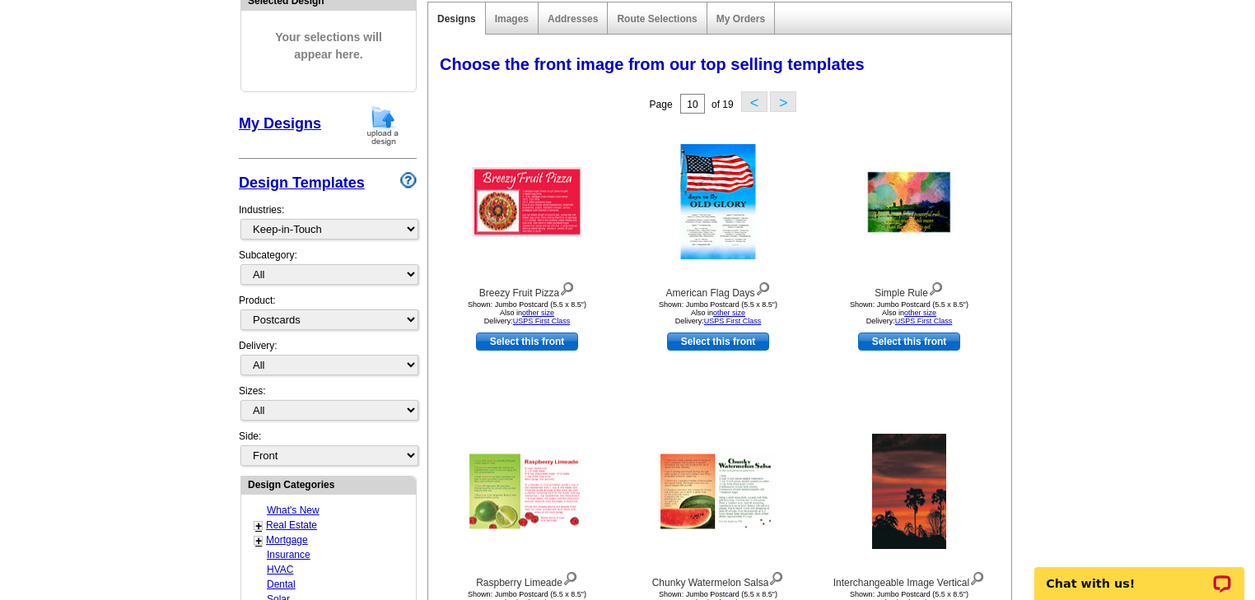
click at [747, 99] on button "<" at bounding box center [754, 101] width 26 height 21
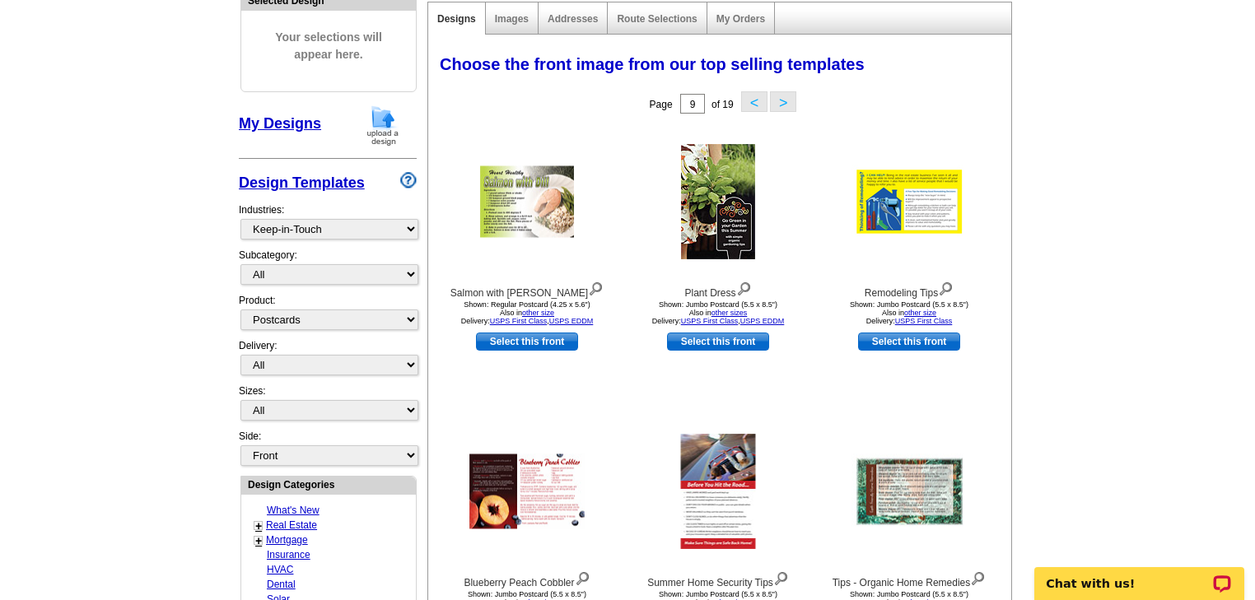
click at [790, 104] on button ">" at bounding box center [783, 101] width 26 height 21
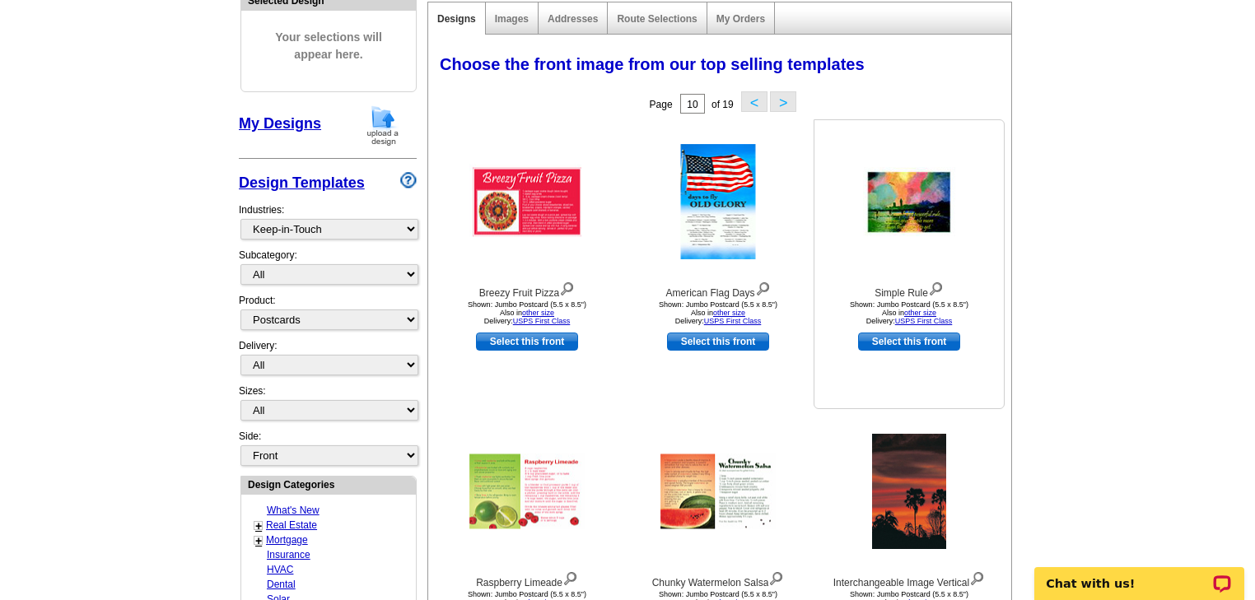
click at [912, 342] on link "Select this front" at bounding box center [909, 342] width 102 height 18
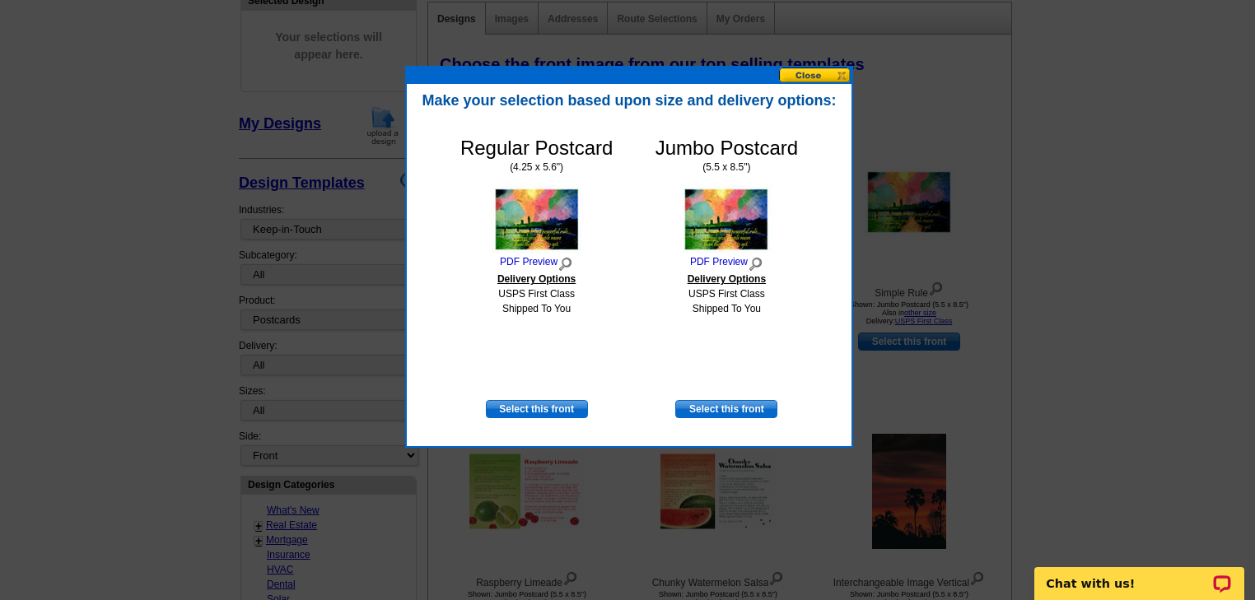
click at [808, 74] on button at bounding box center [815, 76] width 72 height 16
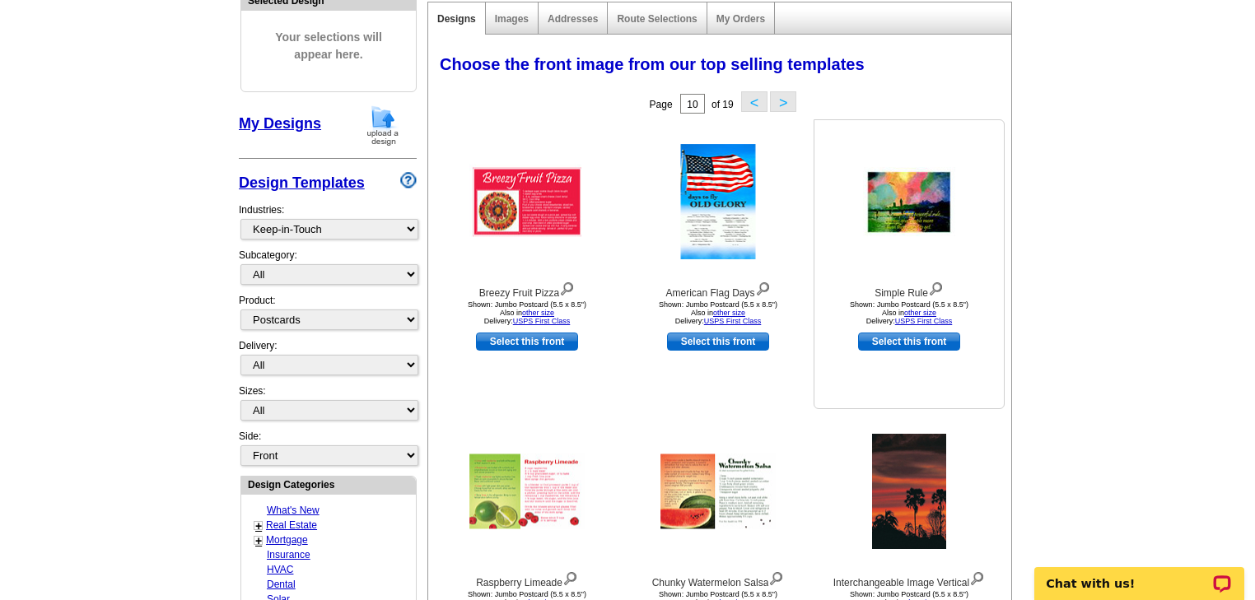
click at [919, 208] on img at bounding box center [909, 201] width 92 height 69
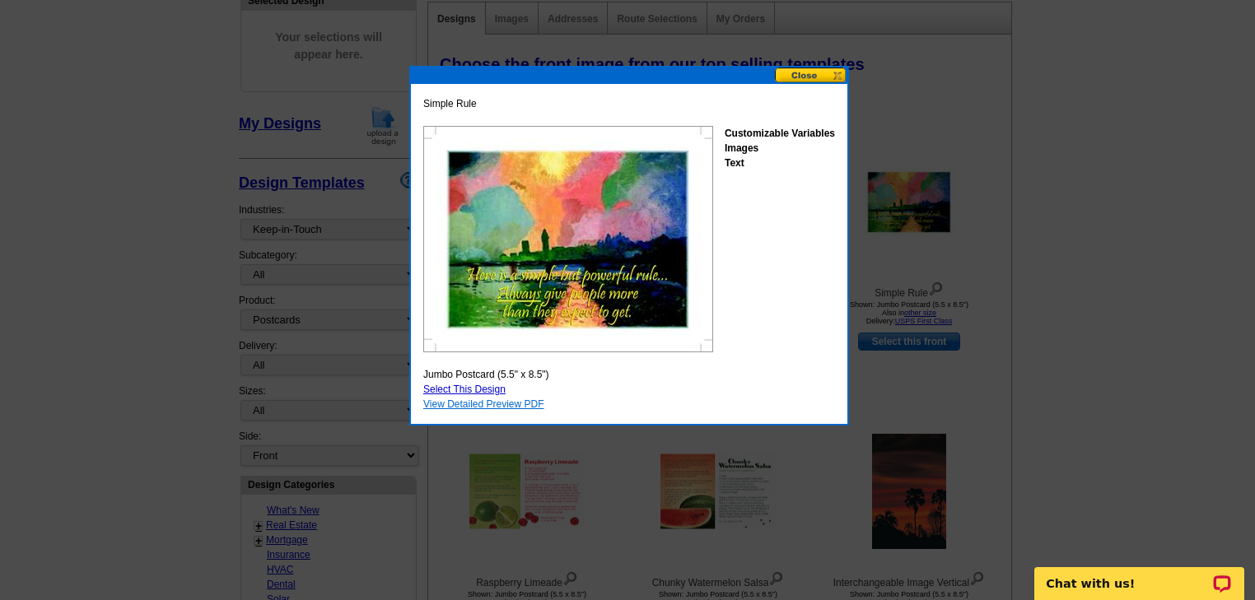
click at [474, 404] on link "View Detailed Preview PDF" at bounding box center [483, 404] width 121 height 12
click at [815, 76] on button at bounding box center [811, 76] width 72 height 16
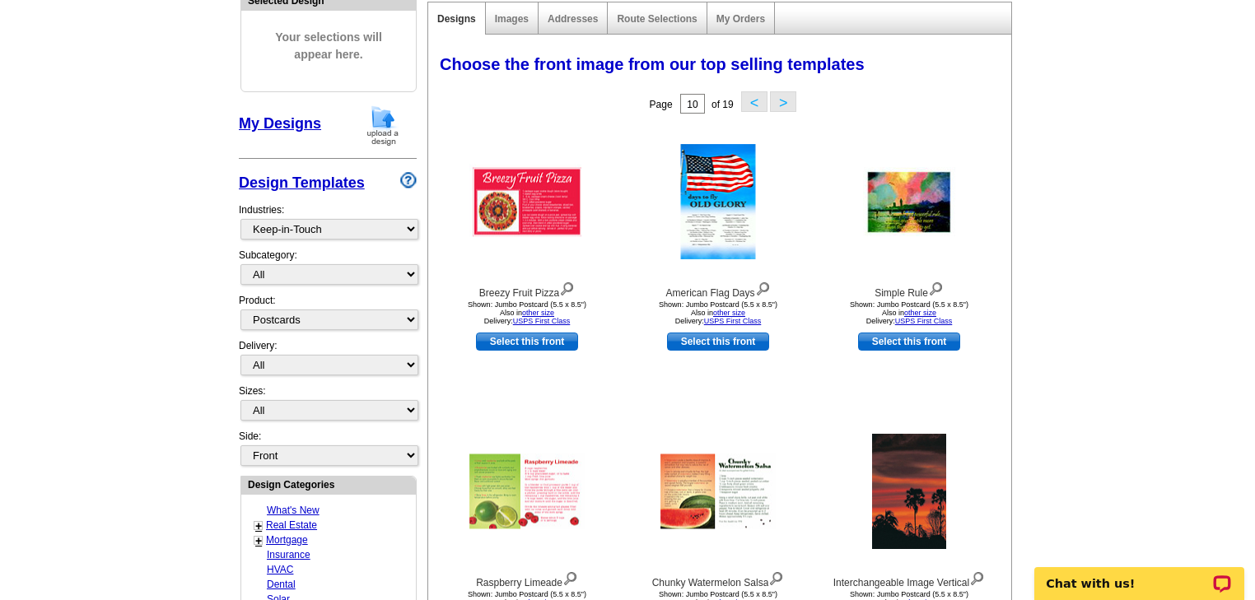
click at [788, 102] on button ">" at bounding box center [783, 101] width 26 height 21
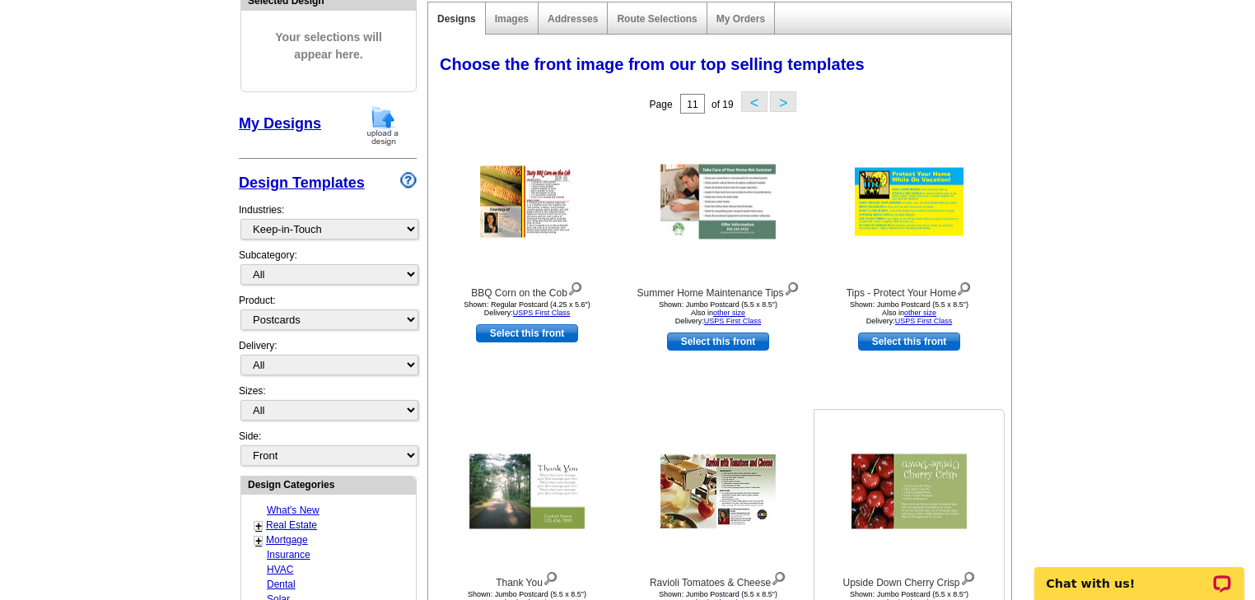
click at [914, 498] on img at bounding box center [908, 491] width 115 height 75
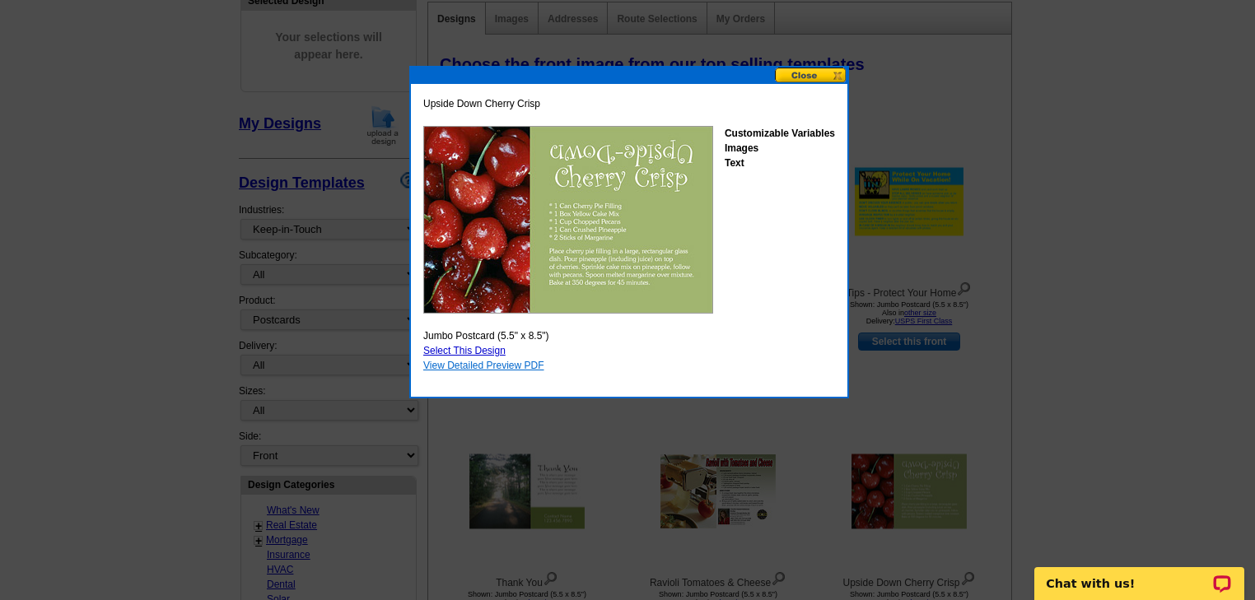
click at [465, 365] on link "View Detailed Preview PDF" at bounding box center [483, 366] width 121 height 12
click at [814, 76] on button at bounding box center [811, 76] width 72 height 16
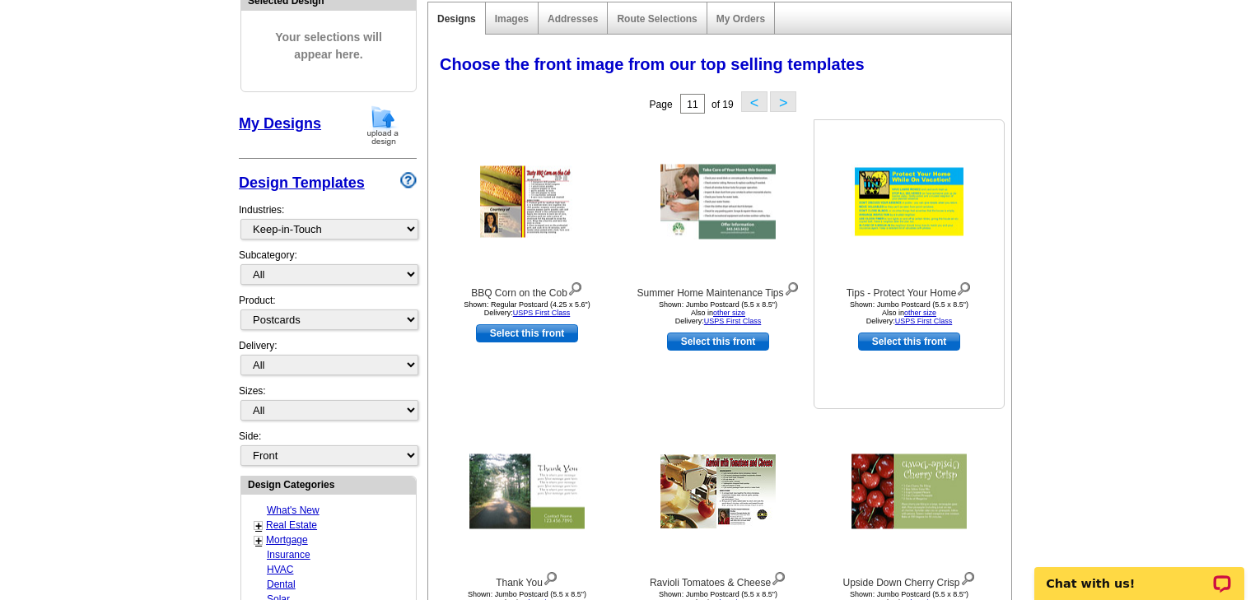
click at [904, 207] on img at bounding box center [908, 202] width 115 height 75
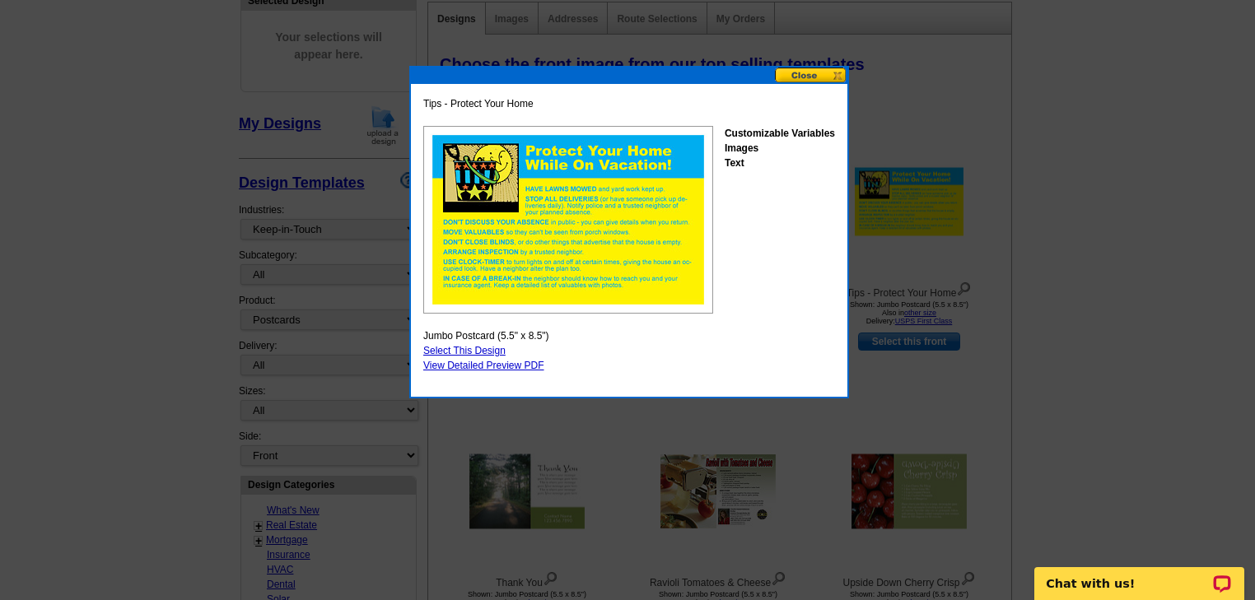
click at [629, 199] on img at bounding box center [568, 220] width 290 height 188
click at [491, 362] on link "View Detailed Preview PDF" at bounding box center [483, 366] width 121 height 12
click at [806, 75] on button at bounding box center [811, 76] width 72 height 16
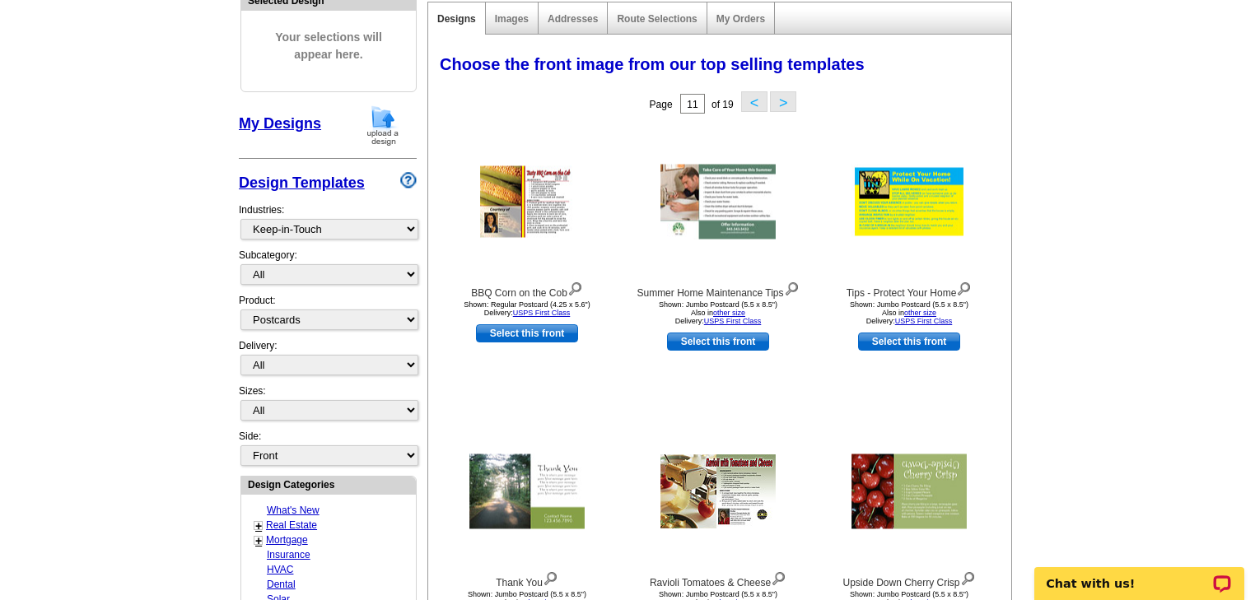
click at [787, 105] on button ">" at bounding box center [783, 101] width 26 height 21
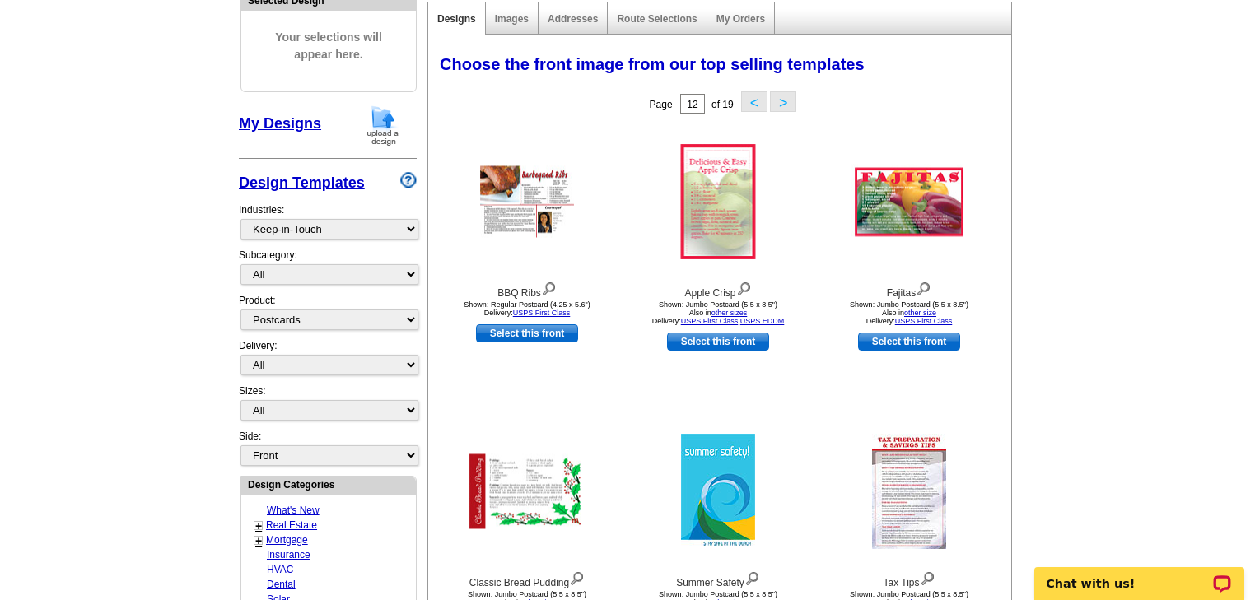
click at [787, 105] on button ">" at bounding box center [783, 101] width 26 height 21
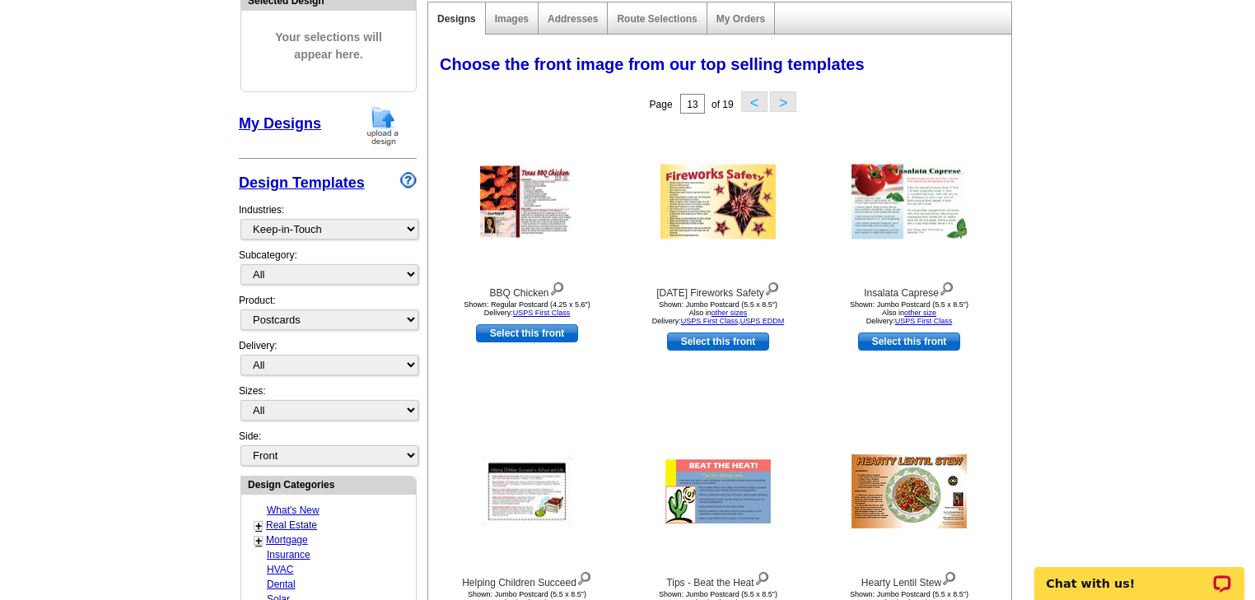
click at [787, 105] on button ">" at bounding box center [783, 101] width 26 height 21
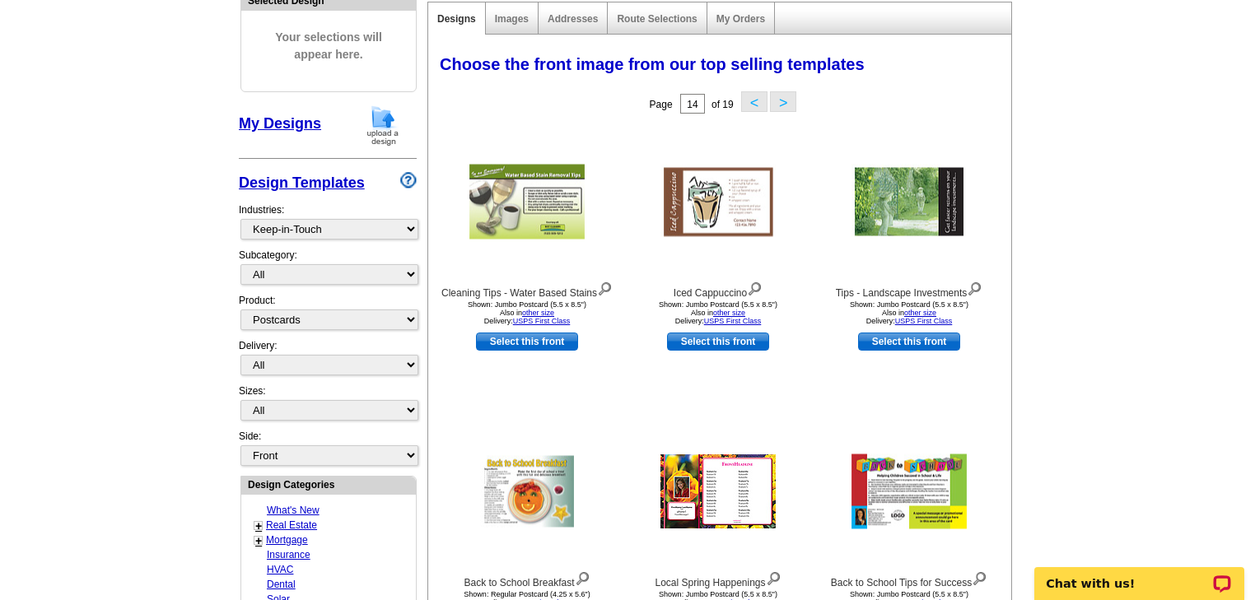
click at [787, 105] on button ">" at bounding box center [783, 101] width 26 height 21
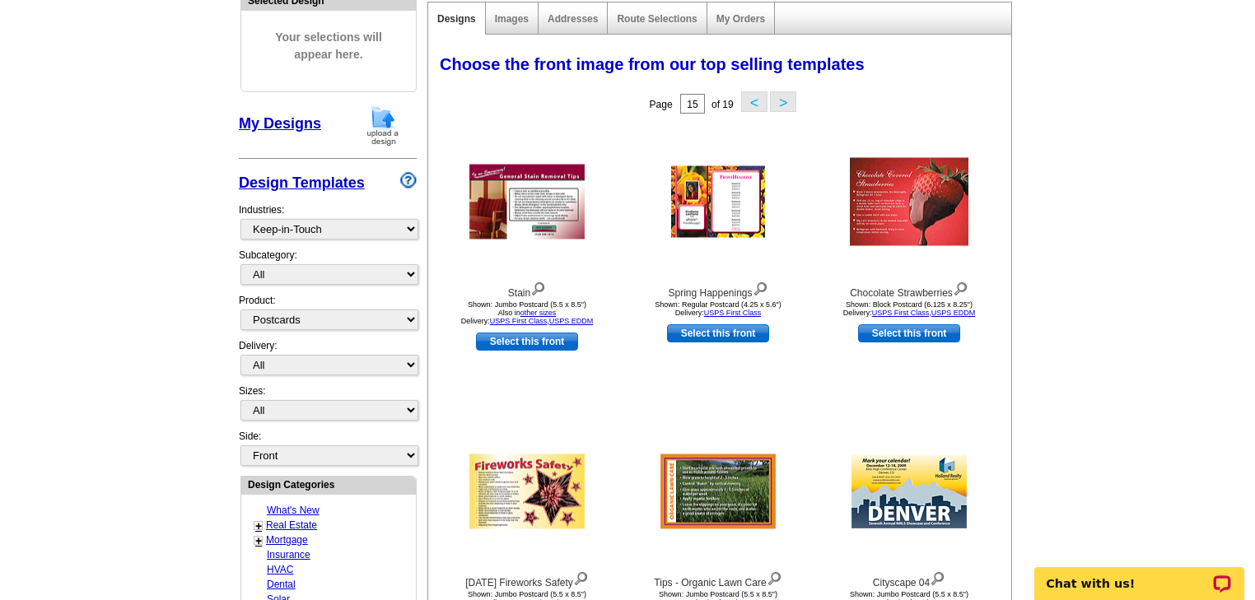
click at [787, 105] on button ">" at bounding box center [783, 101] width 26 height 21
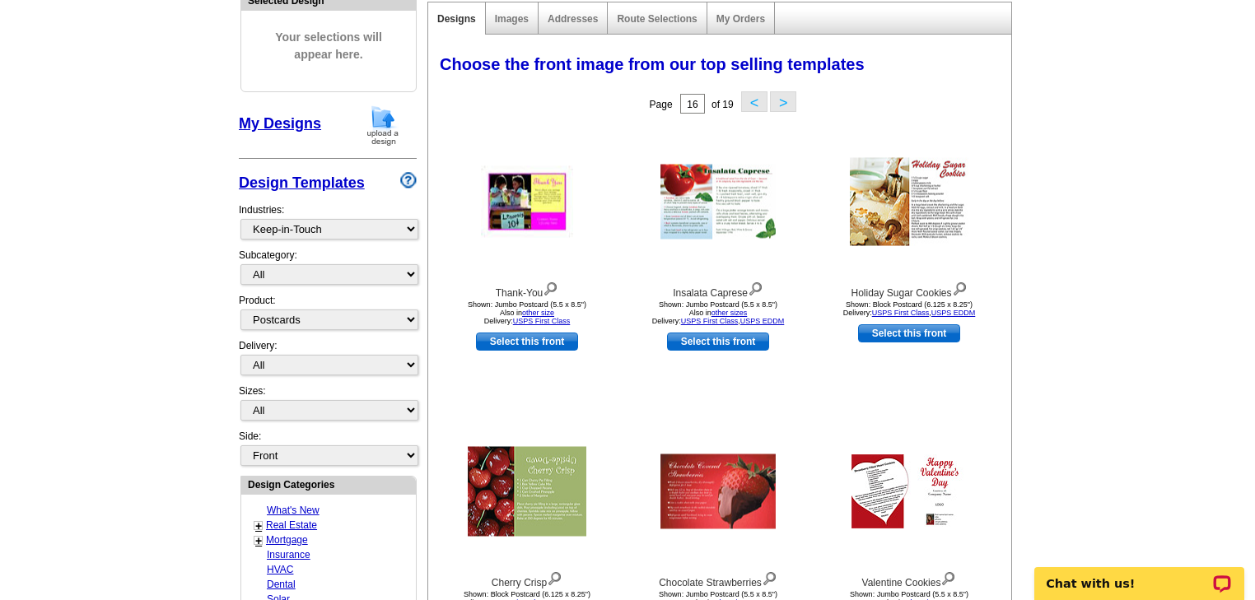
click at [787, 105] on button ">" at bounding box center [783, 101] width 26 height 21
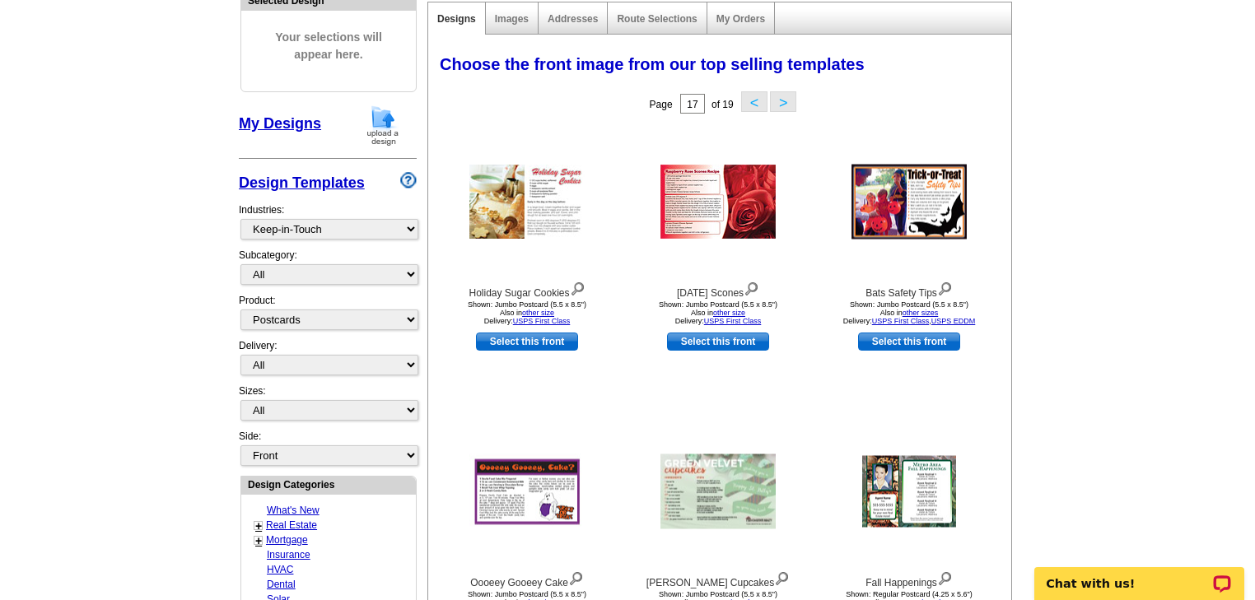
click at [787, 105] on button ">" at bounding box center [783, 101] width 26 height 21
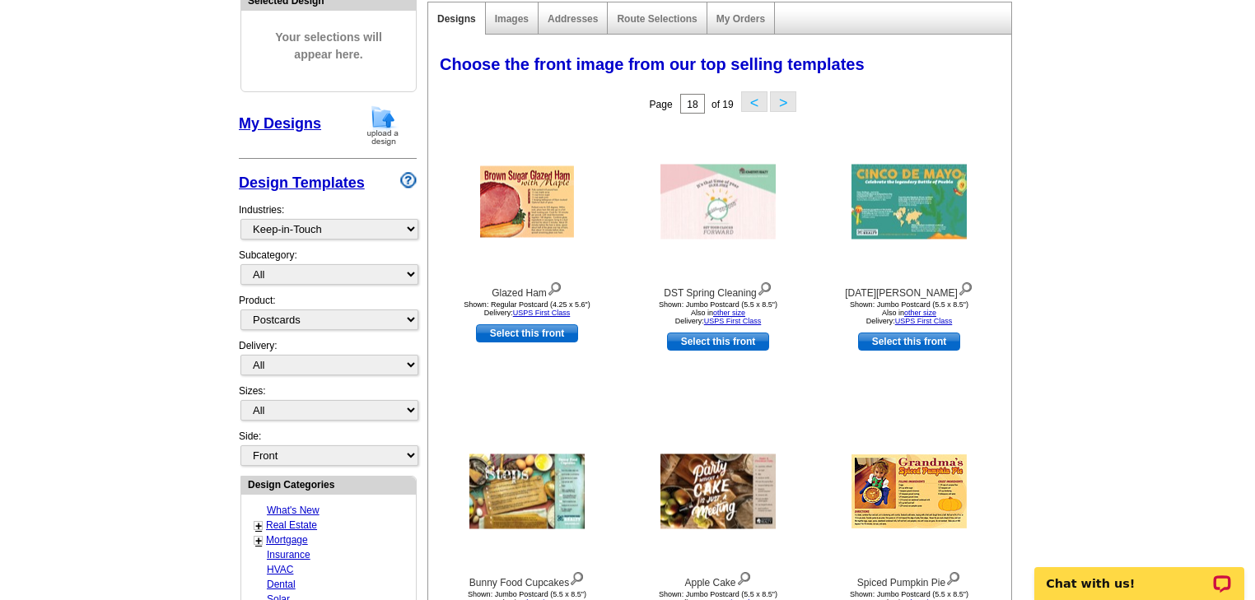
click at [787, 105] on button ">" at bounding box center [783, 101] width 26 height 21
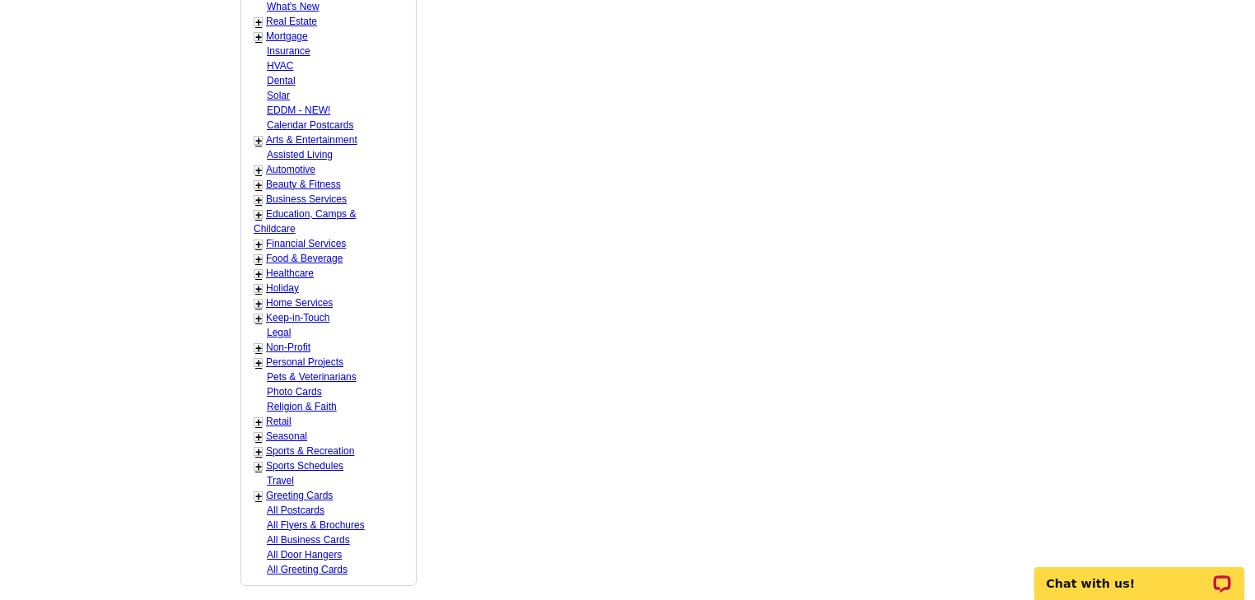
scroll to position [724, 0]
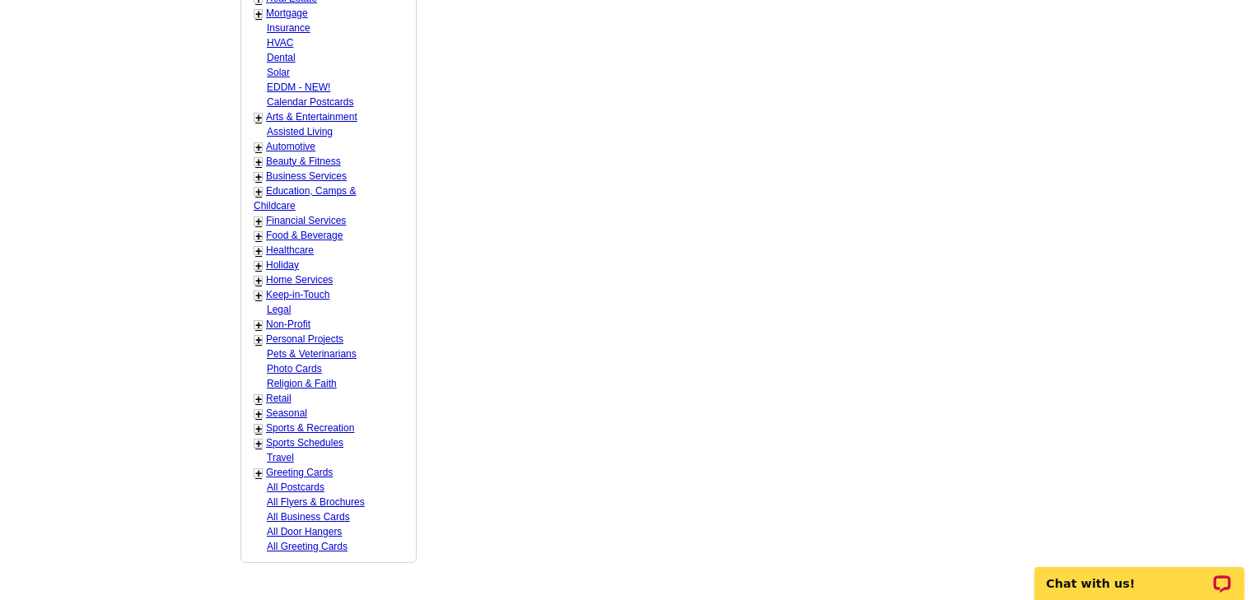
click at [257, 333] on link "+" at bounding box center [258, 339] width 7 height 13
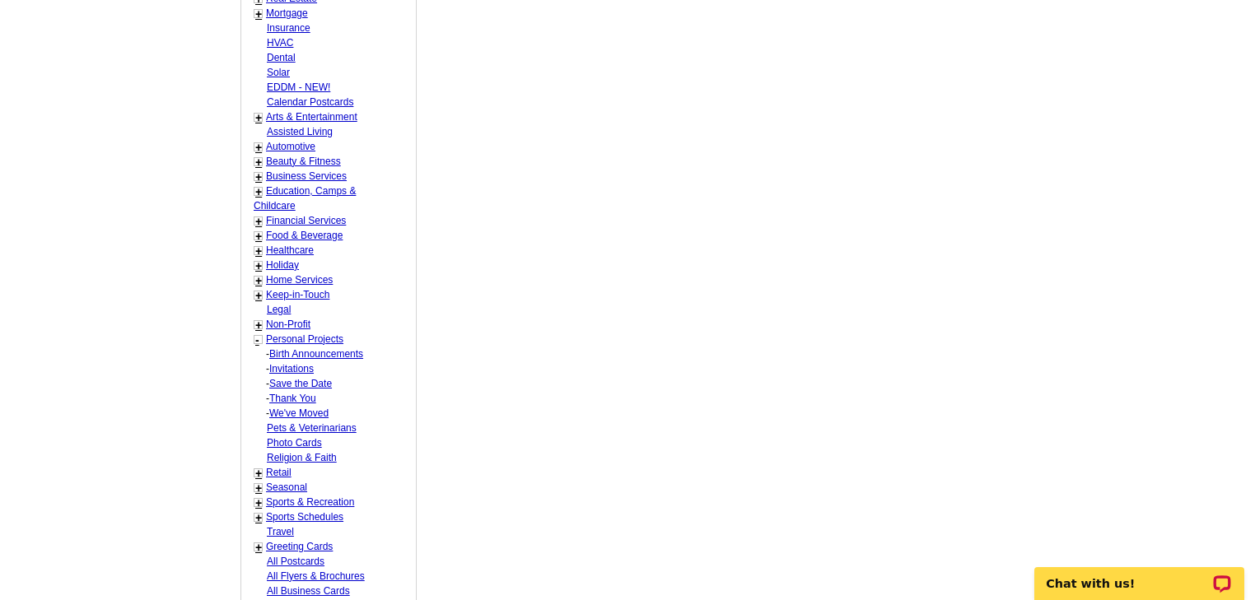
click at [288, 393] on link "Thank You" at bounding box center [292, 399] width 47 height 12
select select "777"
select select "780"
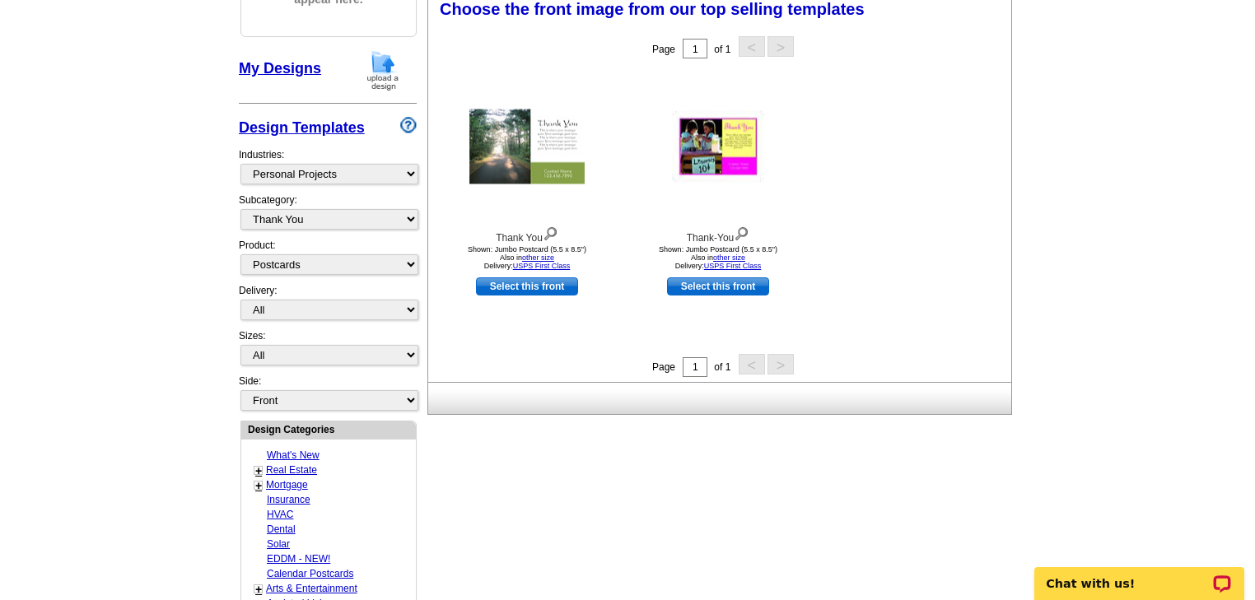
scroll to position [243, 0]
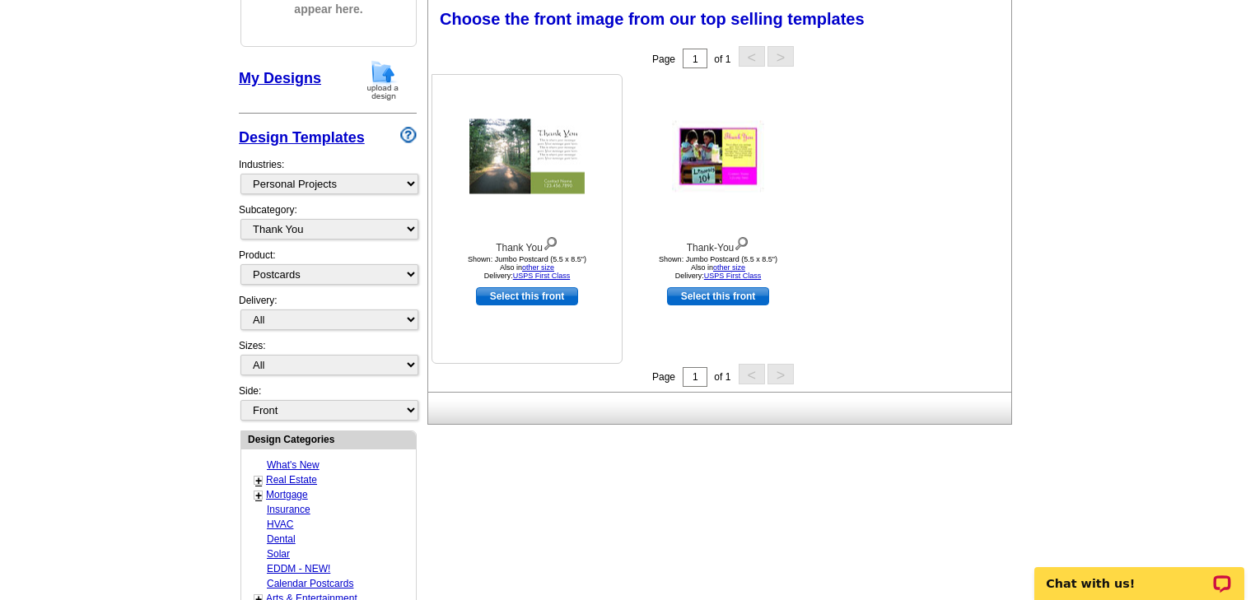
click at [505, 168] on img at bounding box center [526, 156] width 115 height 75
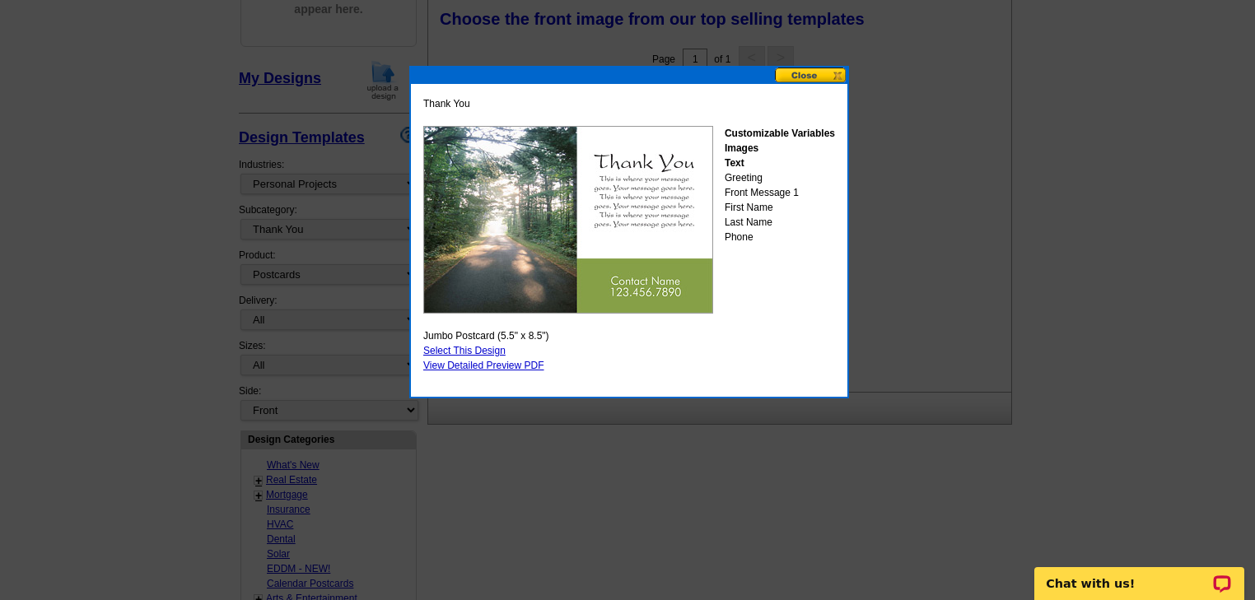
click at [543, 206] on img at bounding box center [568, 220] width 290 height 188
click at [470, 362] on link "View Detailed Preview PDF" at bounding box center [483, 366] width 121 height 12
click at [816, 73] on button at bounding box center [811, 76] width 72 height 16
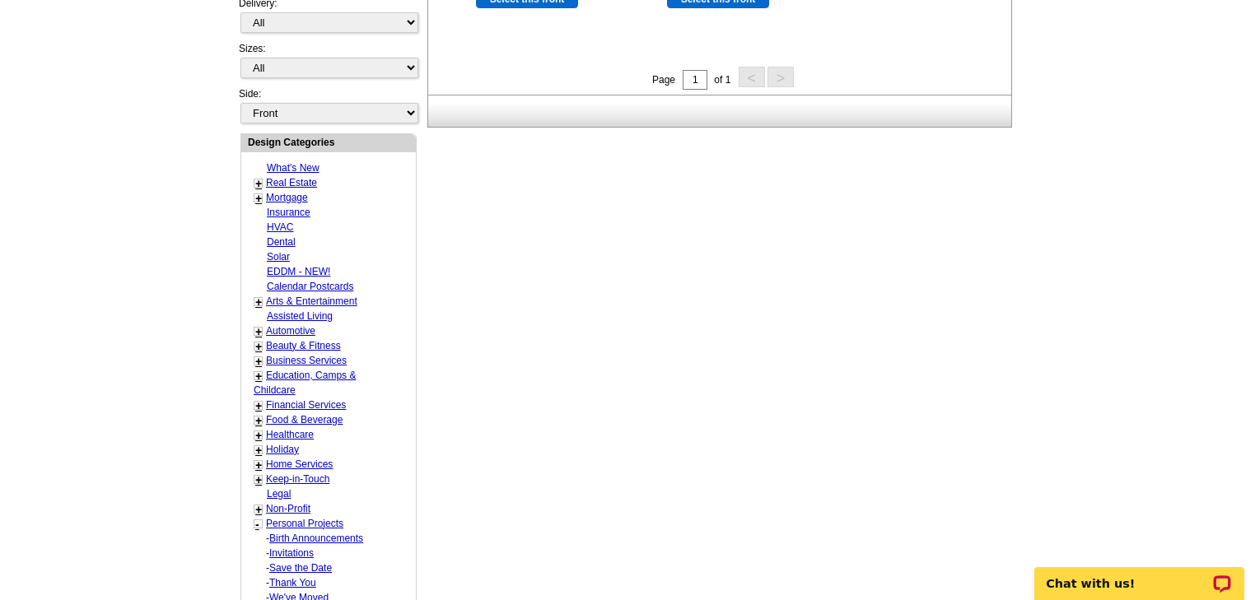
scroll to position [572, 0]
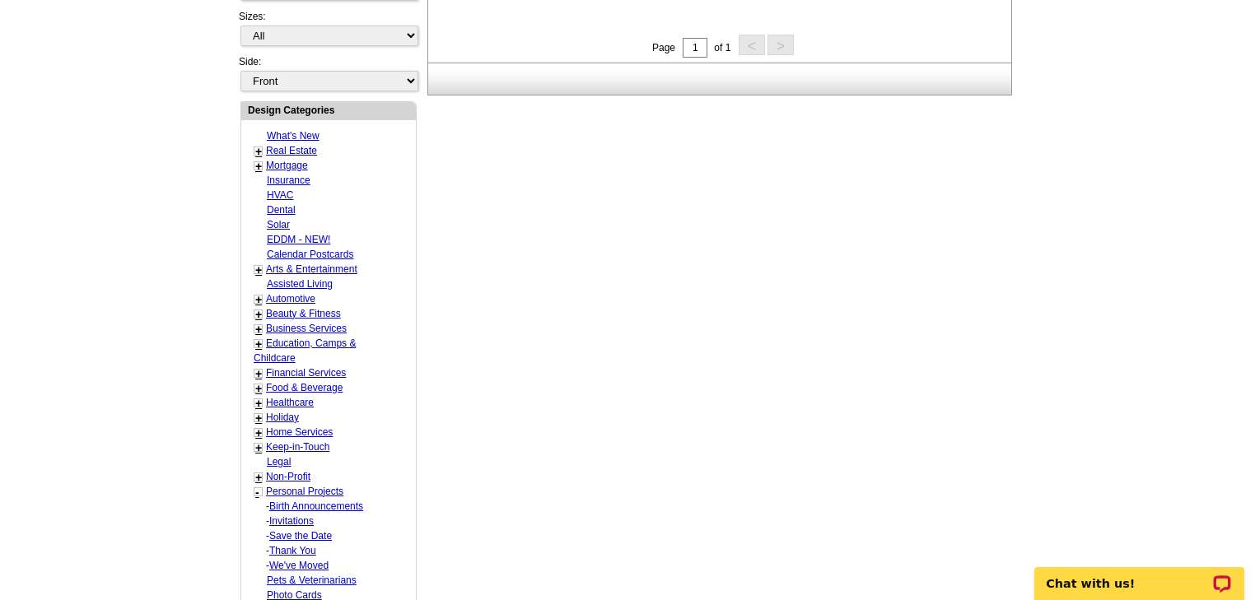
click at [292, 441] on link "Keep-in-Touch" at bounding box center [297, 447] width 63 height 12
select select "769"
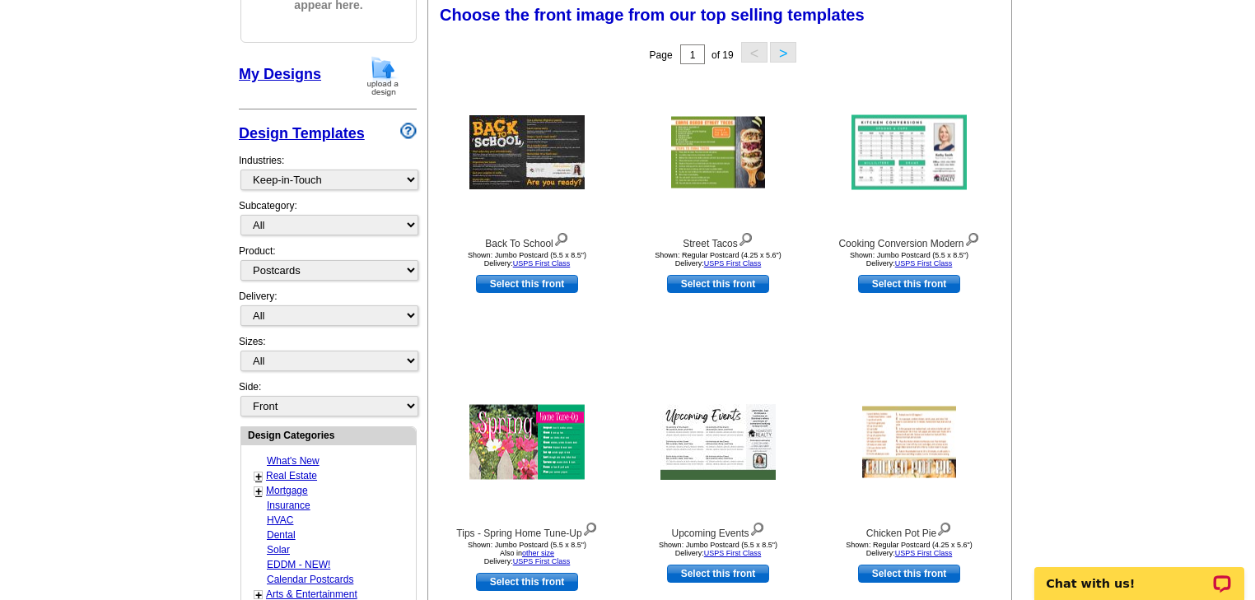
scroll to position [243, 0]
